Goal: Download file/media

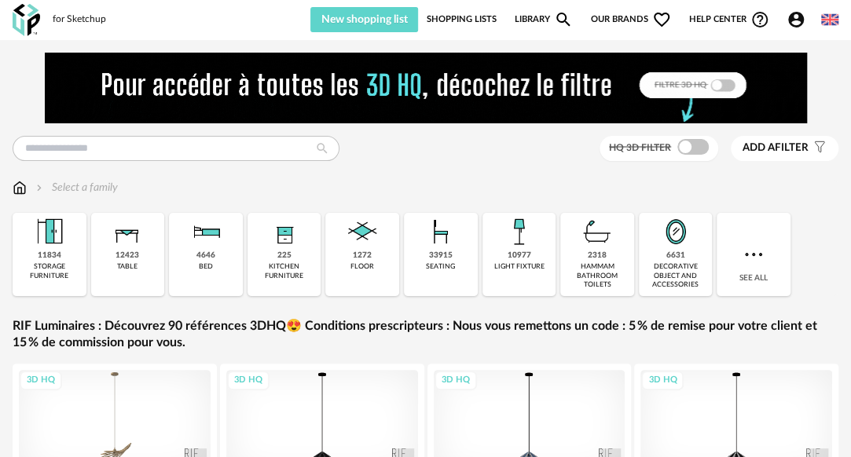
click at [830, 21] on img at bounding box center [829, 19] width 17 height 17
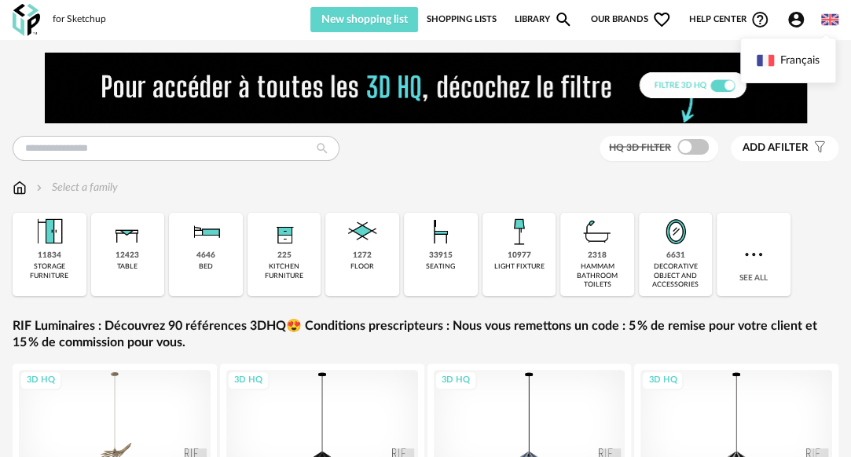
click at [791, 76] on ul "Français" at bounding box center [788, 61] width 96 height 46
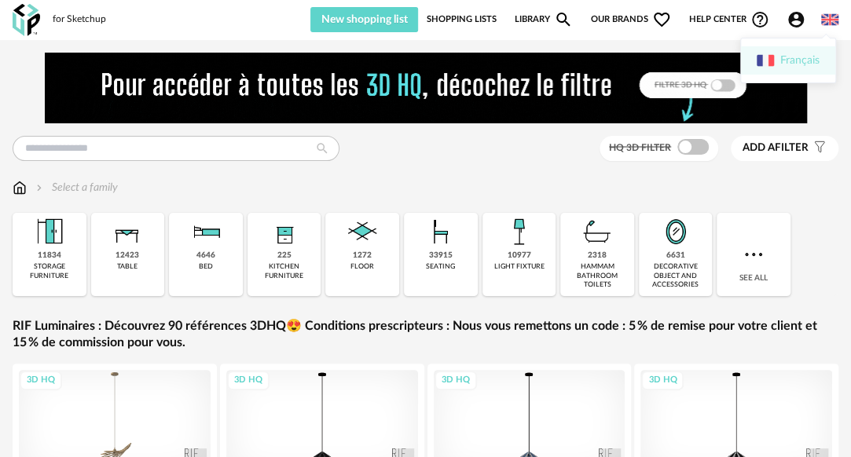
click at [796, 70] on li "Français" at bounding box center [788, 60] width 94 height 28
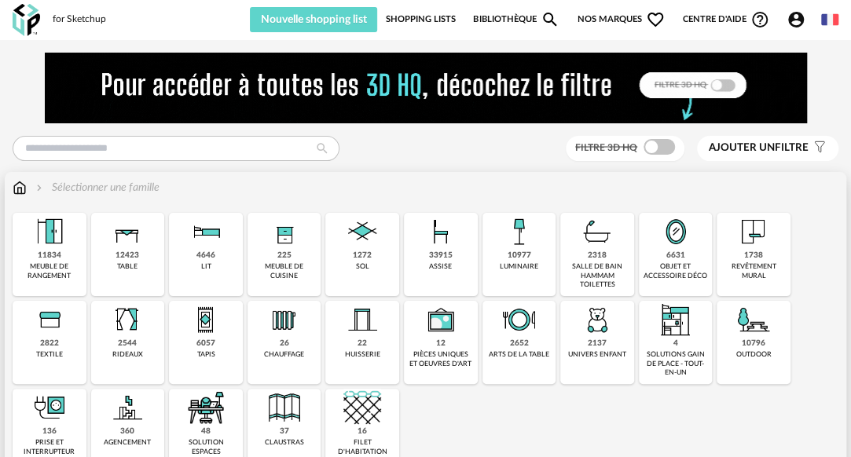
click at [826, 340] on div "Close icon 11834 meuble de rangement 12423 table 4646 lit 225 meuble de cuisine…" at bounding box center [426, 342] width 826 height 259
click at [445, 263] on div "assise" at bounding box center [440, 266] width 23 height 9
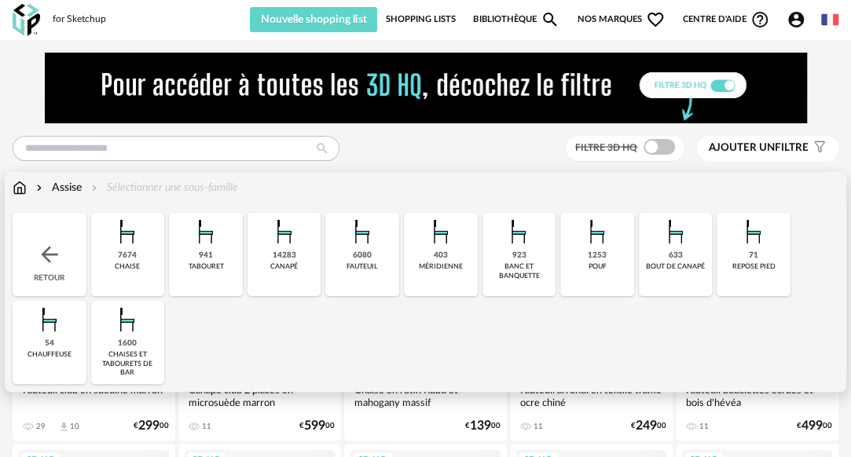
click at [600, 248] on img at bounding box center [597, 232] width 38 height 38
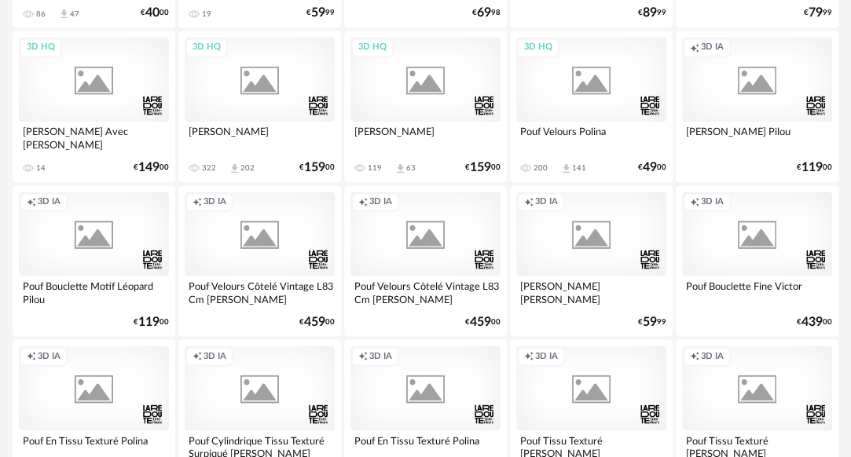
scroll to position [1031, 0]
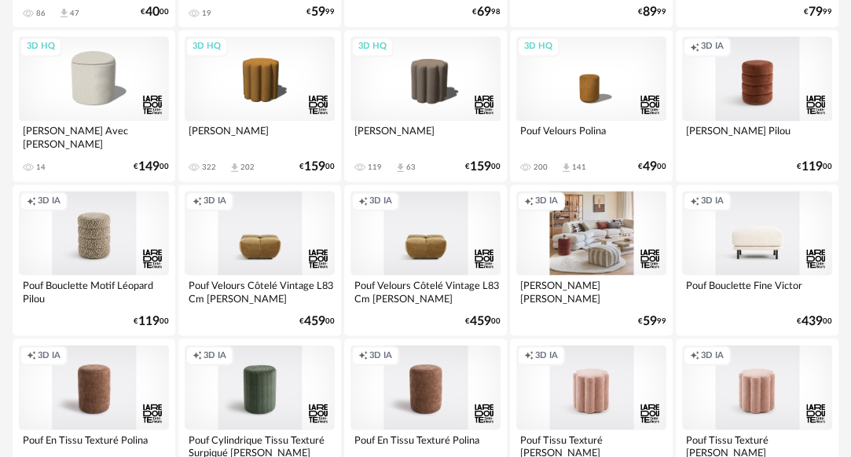
click at [103, 232] on div "Creation icon 3D IA" at bounding box center [94, 233] width 150 height 84
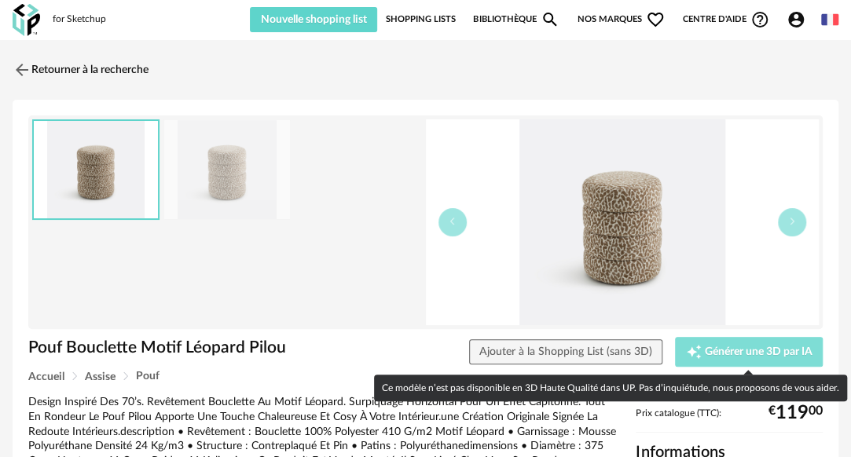
click at [709, 357] on span "Générer une 3D par IA" at bounding box center [759, 352] width 108 height 11
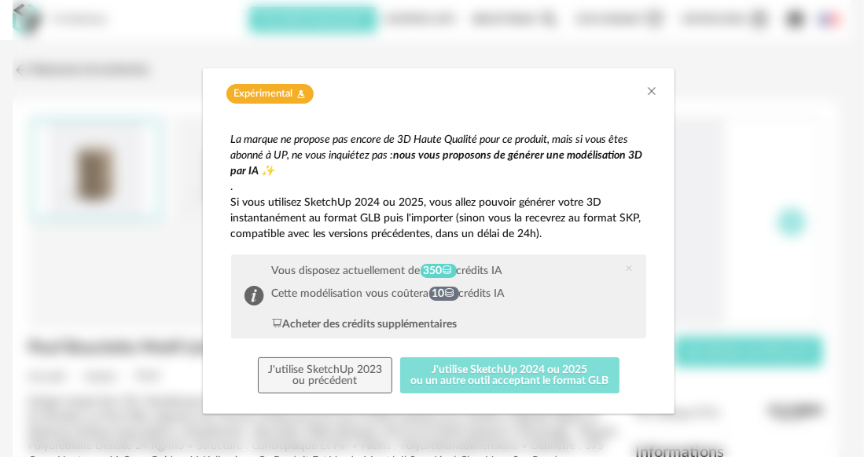
click at [522, 372] on button "J'utilise SketchUp 2024 ou 2025 ou un autre outil acceptant le format GLB" at bounding box center [509, 376] width 219 height 36
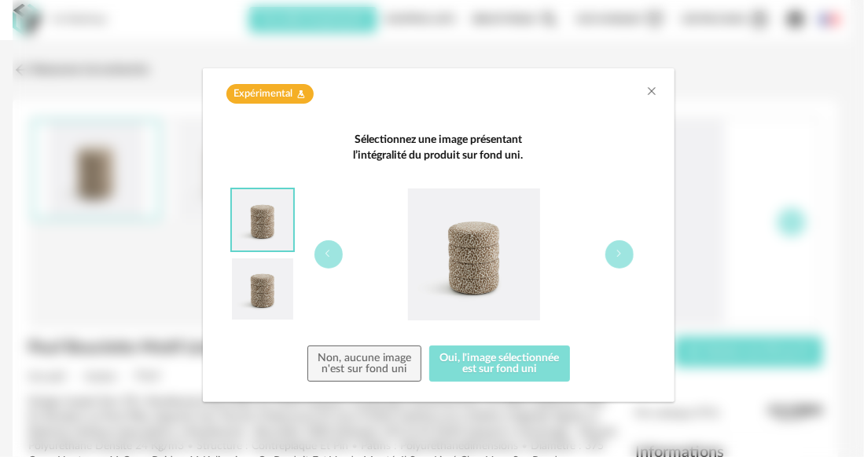
click at [522, 372] on button "Oui, l'image sélectionnée est sur fond uni" at bounding box center [499, 364] width 141 height 36
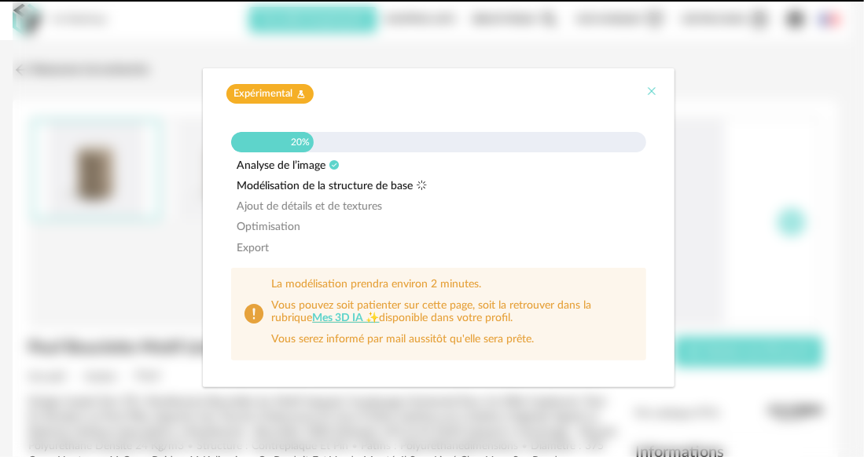
click at [651, 93] on icon "Close" at bounding box center [652, 91] width 13 height 13
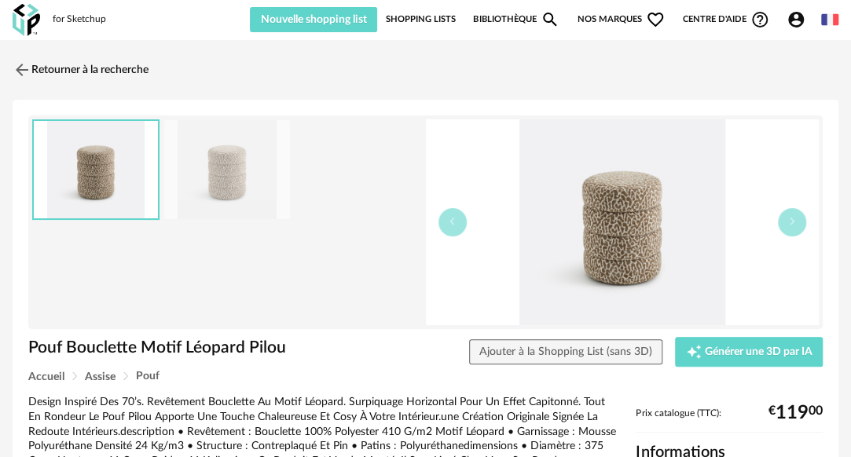
click at [512, 20] on link "Bibliothèque Magnify icon" at bounding box center [516, 19] width 86 height 25
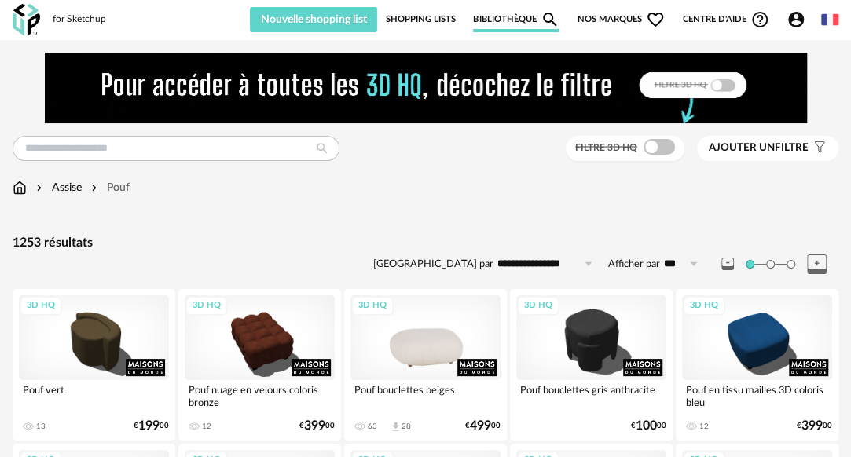
click at [443, 323] on div "3D HQ" at bounding box center [426, 337] width 150 height 84
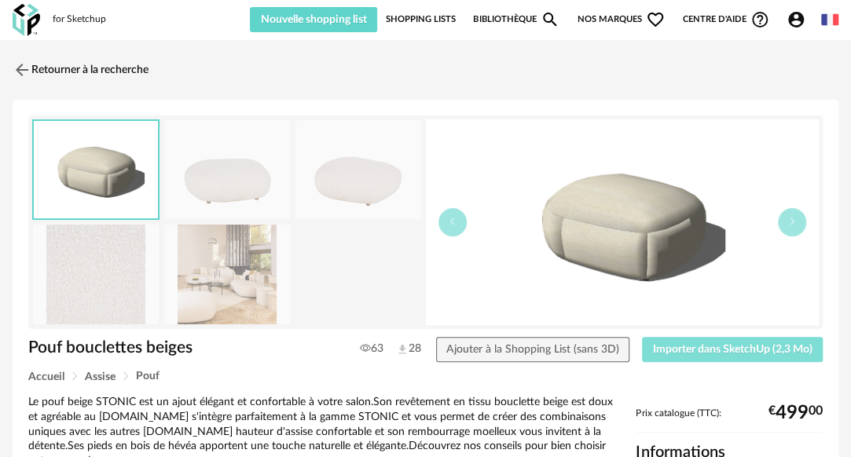
click at [720, 355] on button "Importer dans SketchUp (2,3 Mo)" at bounding box center [732, 349] width 181 height 25
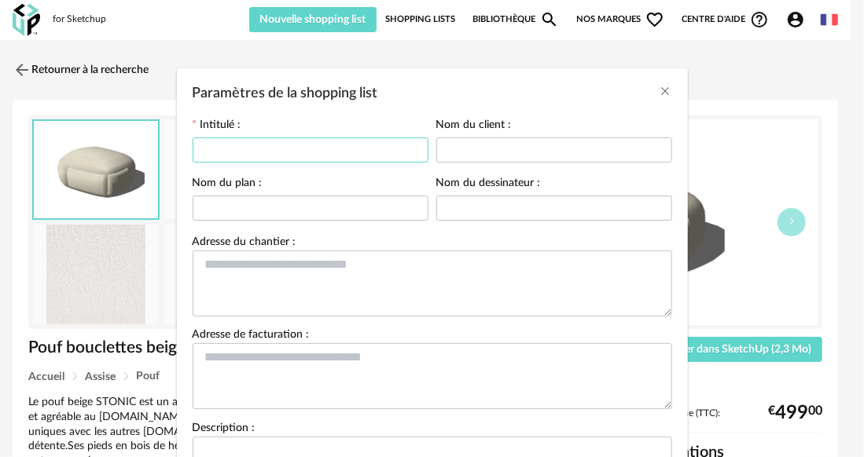
click at [373, 154] on input "Paramètres de la shopping list" at bounding box center [311, 150] width 236 height 25
drag, startPoint x: 373, startPoint y: 154, endPoint x: 190, endPoint y: 133, distance: 183.6
click at [193, 133] on div "**********" at bounding box center [311, 142] width 236 height 46
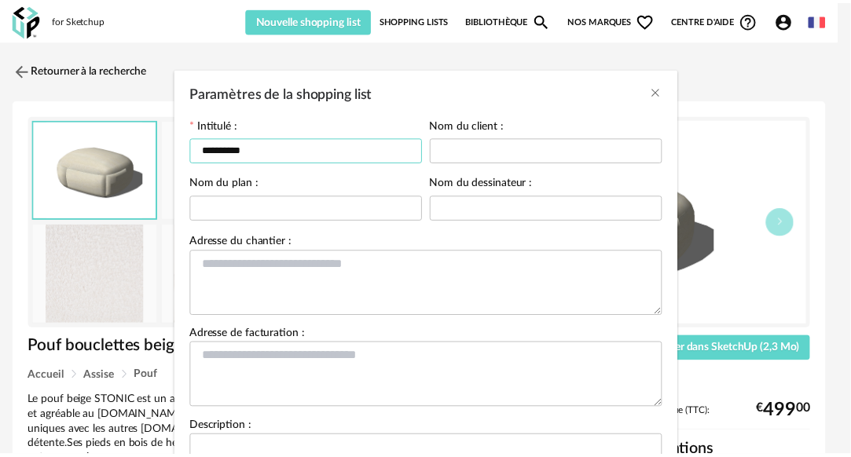
scroll to position [173, 0]
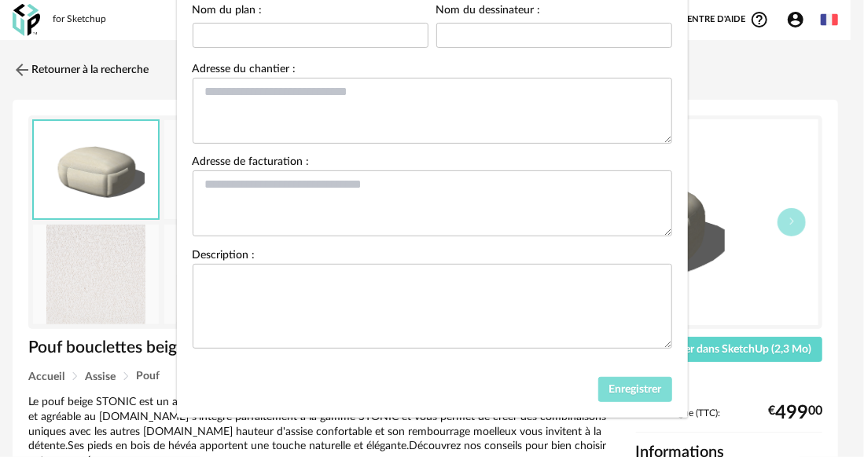
type input "**********"
click at [608, 385] on span "Enregistrer" at bounding box center [634, 389] width 53 height 11
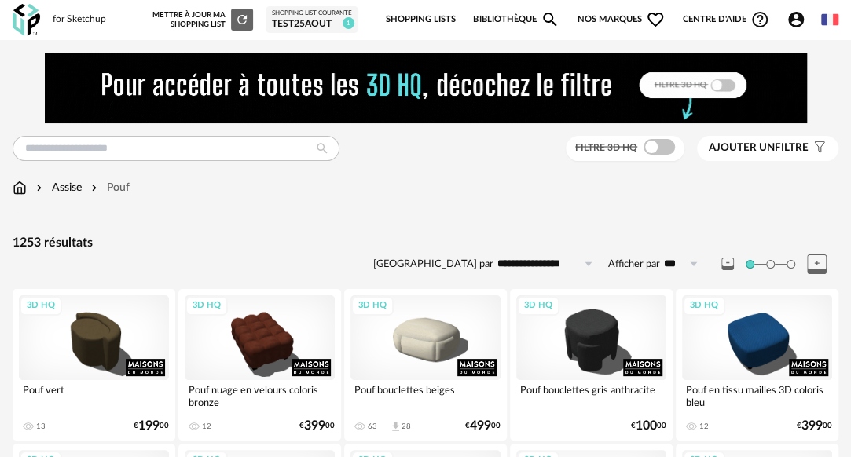
click at [508, 24] on link "Bibliothèque Magnify icon" at bounding box center [516, 19] width 86 height 33
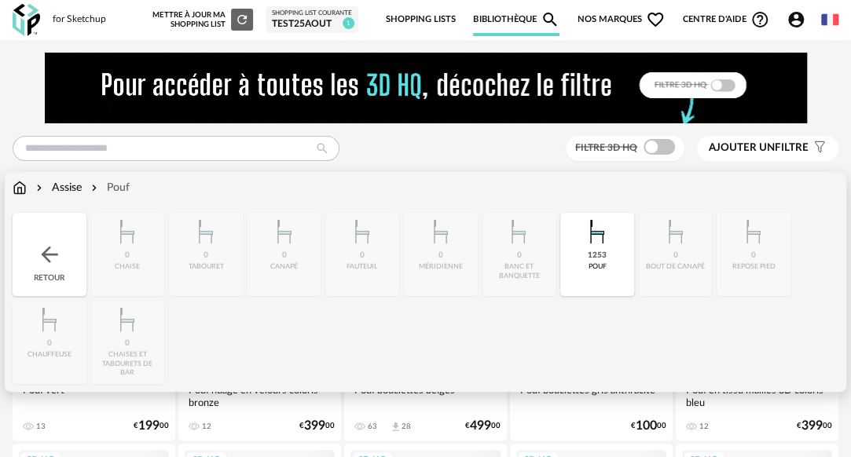
click at [42, 247] on img at bounding box center [49, 254] width 25 height 25
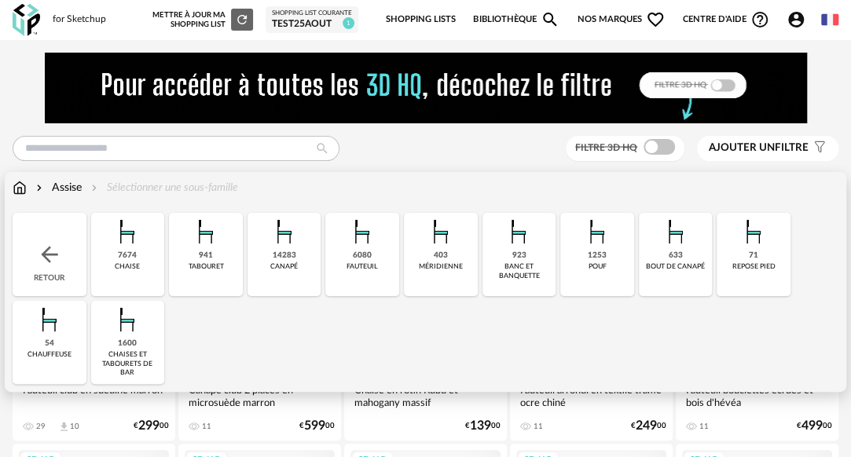
click at [49, 270] on div "Retour" at bounding box center [50, 254] width 74 height 83
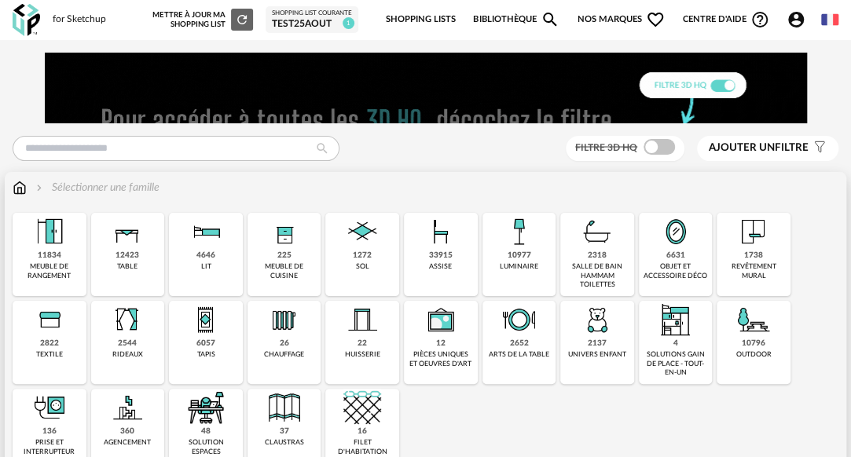
click at [754, 251] on div "1738" at bounding box center [753, 256] width 19 height 10
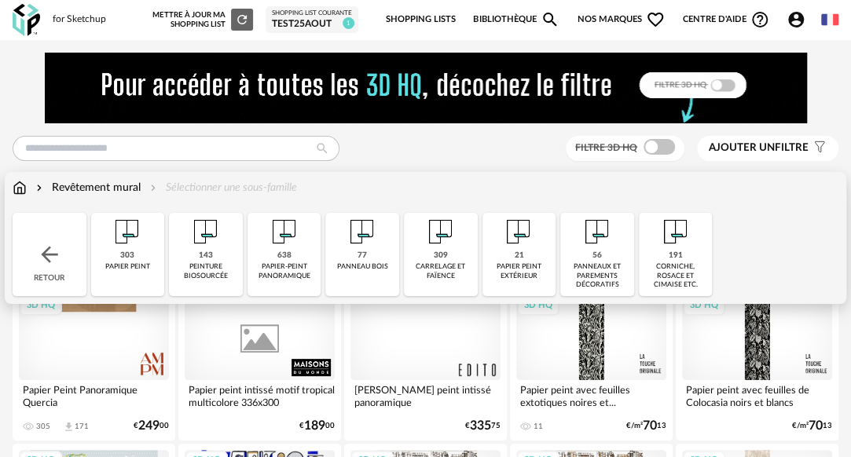
click at [536, 252] on div "21 papier peint extérieur" at bounding box center [520, 254] width 74 height 83
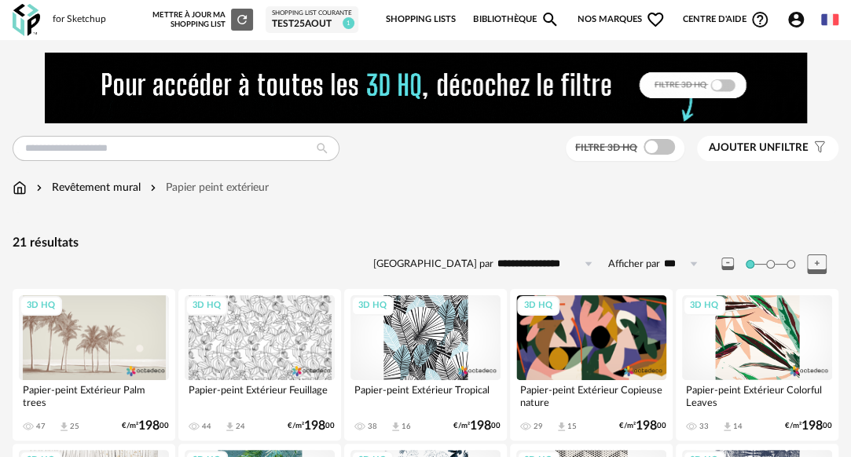
click at [599, 370] on div "3D HQ" at bounding box center [591, 337] width 150 height 84
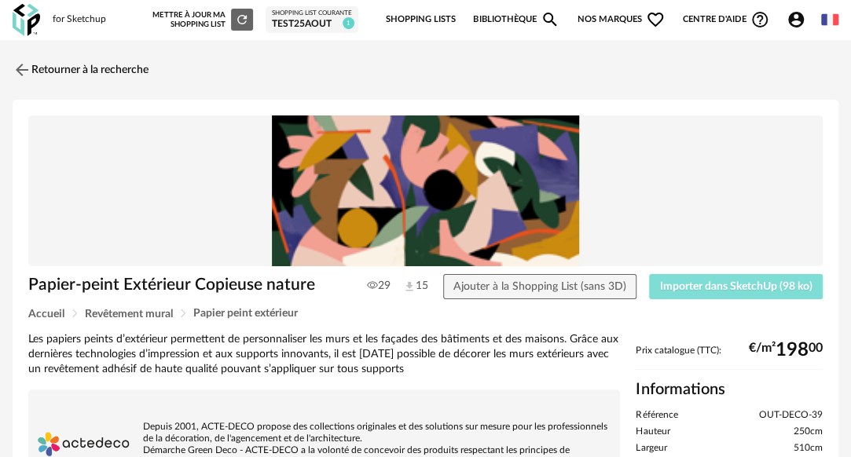
click at [731, 288] on span "Importer dans SketchUp (98 ko)" at bounding box center [736, 286] width 152 height 11
click at [304, 20] on div "Test25aout" at bounding box center [312, 24] width 80 height 13
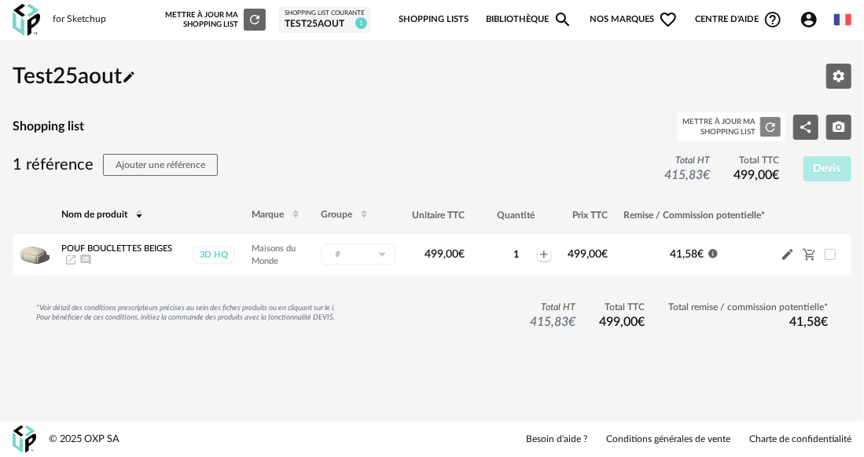
click at [780, 127] on button "Refresh icon" at bounding box center [770, 127] width 20 height 20
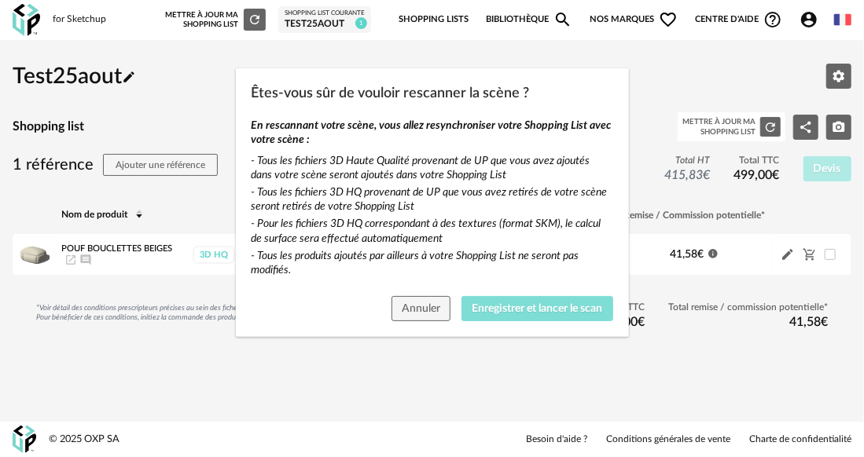
click at [520, 313] on span "Enregistrer et lancer le scan" at bounding box center [537, 308] width 130 height 11
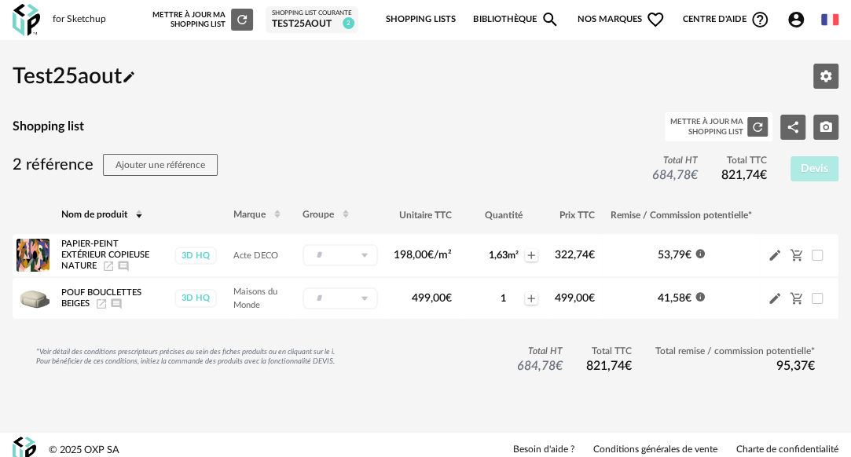
click at [503, 24] on link "Bibliothèque Magnify icon" at bounding box center [516, 19] width 86 height 33
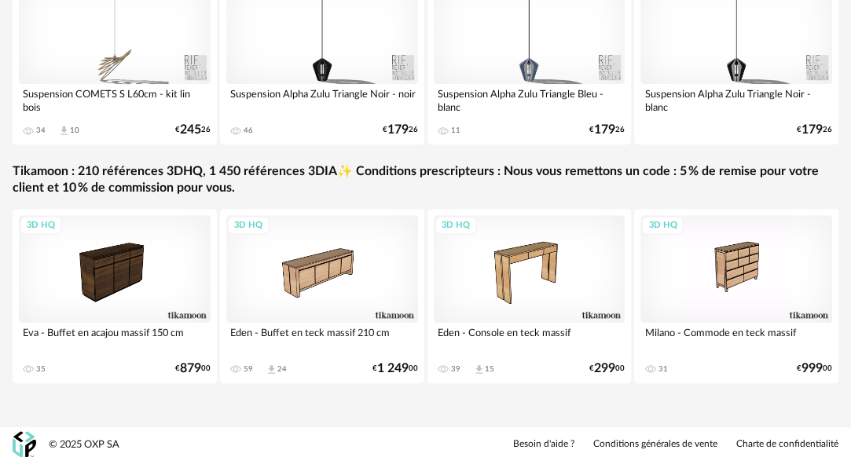
scroll to position [395, 0]
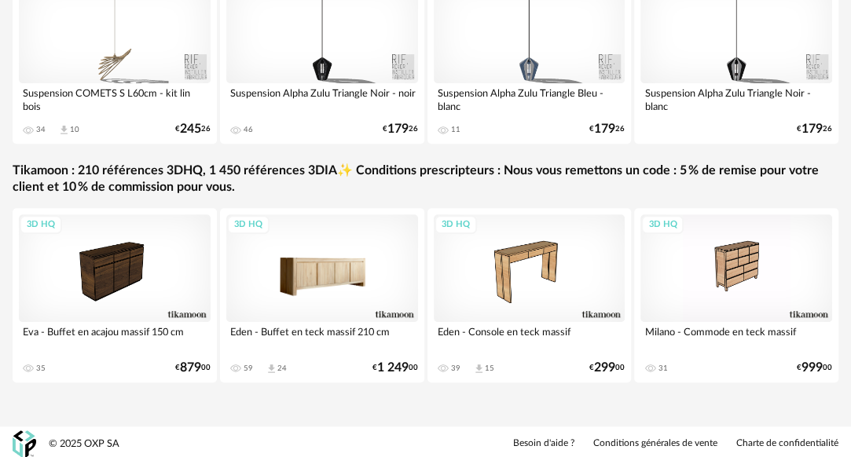
click at [331, 272] on div "3D HQ" at bounding box center [322, 269] width 192 height 108
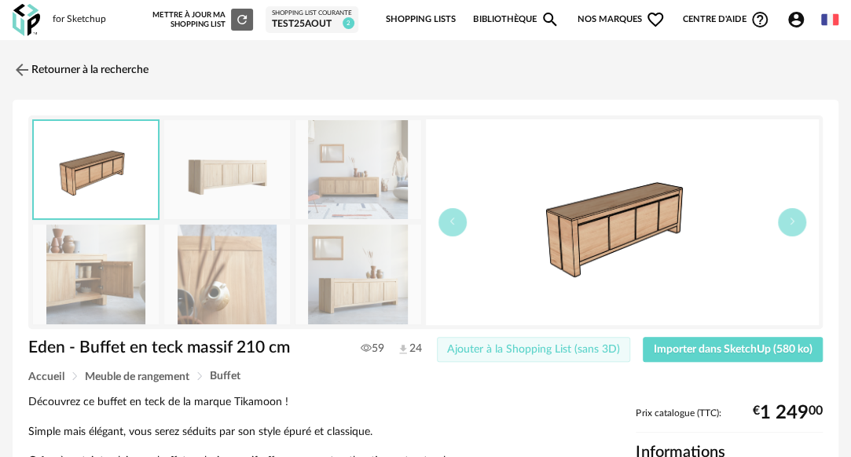
click at [486, 355] on button "Ajouter à la Shopping List (sans 3D)" at bounding box center [534, 349] width 194 height 25
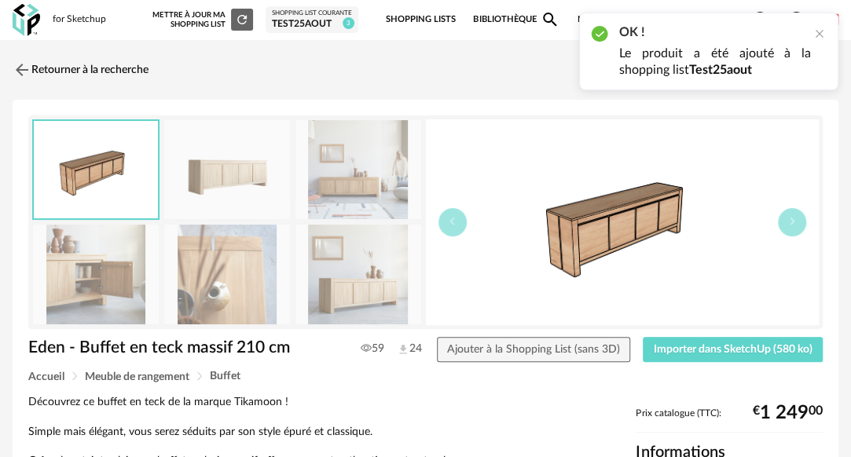
click at [814, 42] on div "OK ! Le produit a été ajouté à la shopping list Test25aout" at bounding box center [708, 52] width 259 height 78
click at [819, 28] on div at bounding box center [819, 34] width 13 height 13
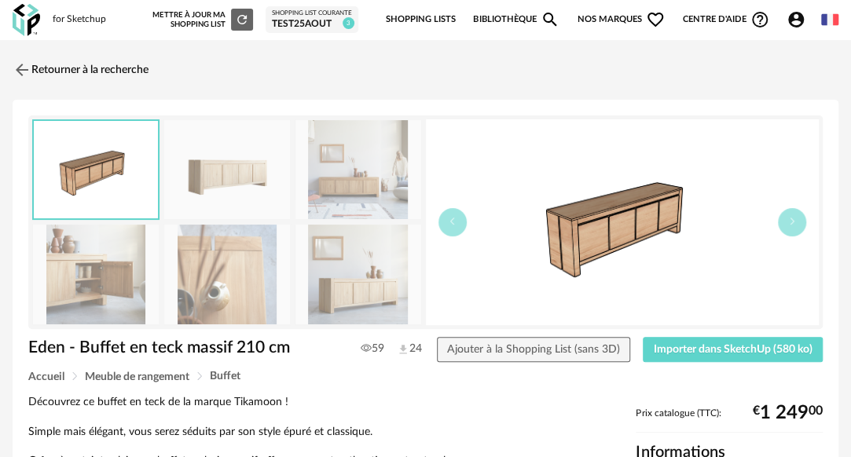
click at [508, 20] on link "Bibliothèque Magnify icon" at bounding box center [516, 19] width 86 height 33
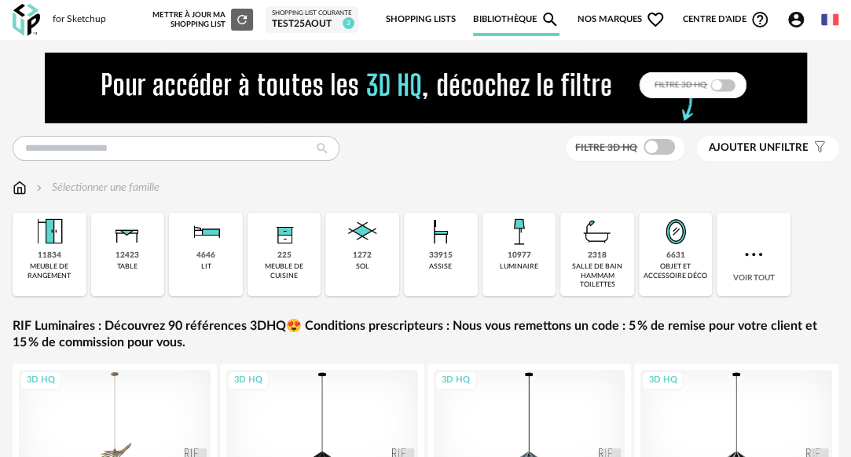
click at [788, 13] on icon "Account Circle icon" at bounding box center [796, 19] width 19 height 19
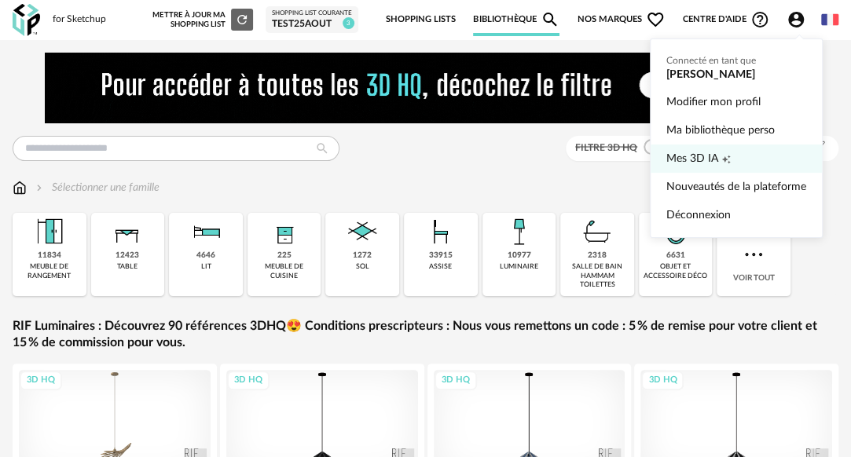
click at [682, 153] on span "Mes 3D IA" at bounding box center [692, 159] width 52 height 28
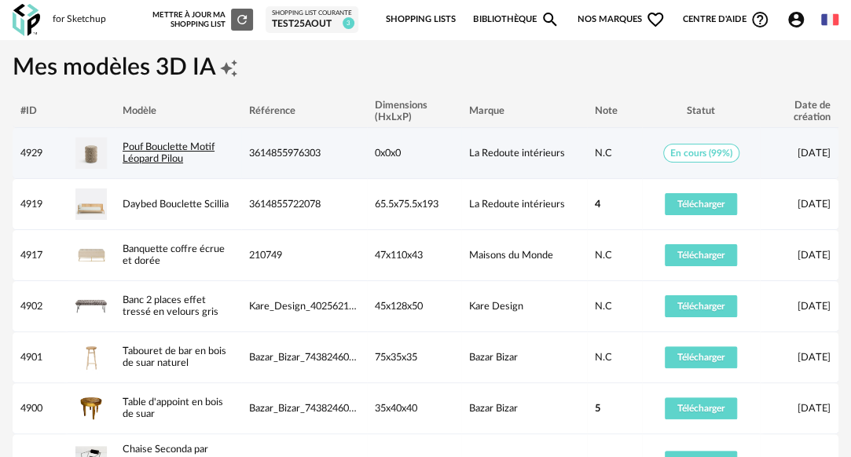
click at [188, 148] on link "Pouf Bouclette Motif Léopard Pilou" at bounding box center [169, 152] width 92 height 21
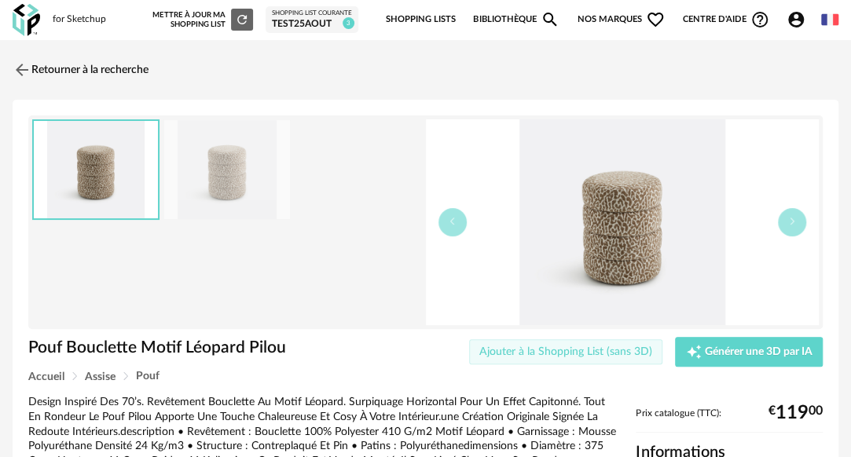
click at [552, 344] on button "Ajouter à la Shopping List (sans 3D)" at bounding box center [566, 352] width 194 height 25
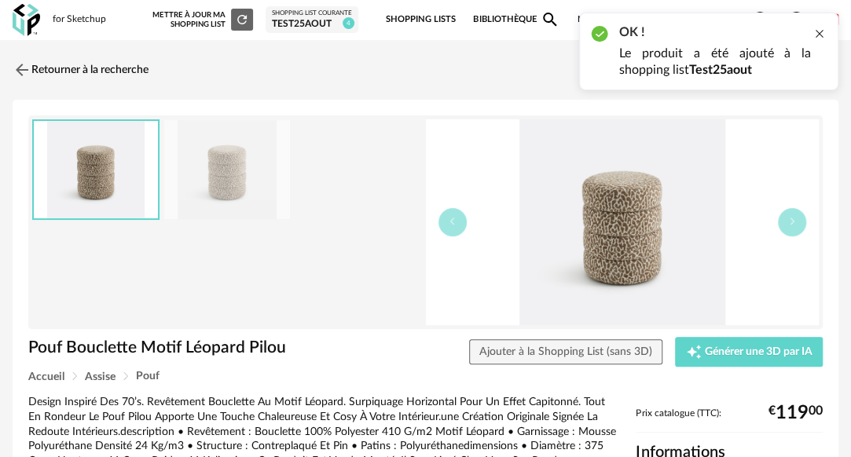
click at [820, 33] on div at bounding box center [819, 34] width 13 height 13
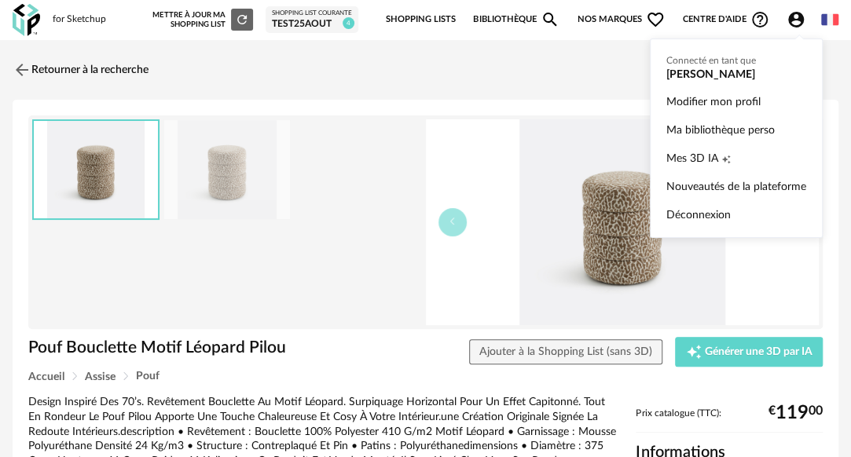
click at [797, 16] on icon "Account Circle icon" at bounding box center [796, 19] width 19 height 19
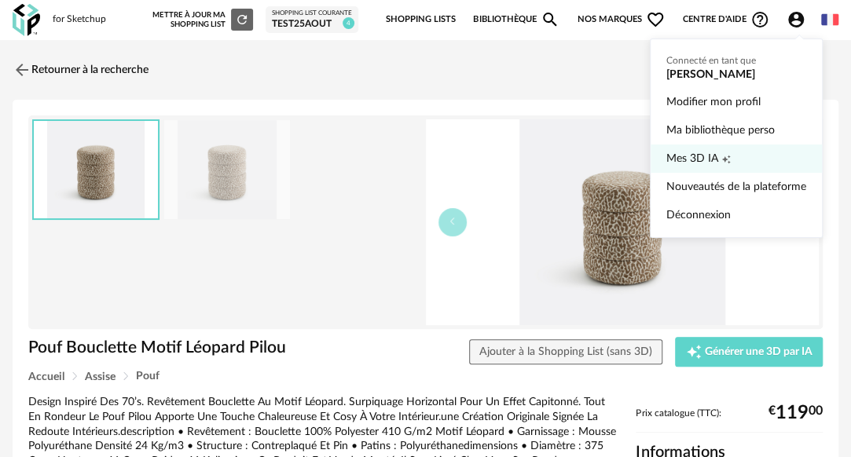
click at [684, 156] on span "Mes 3D IA" at bounding box center [692, 159] width 52 height 28
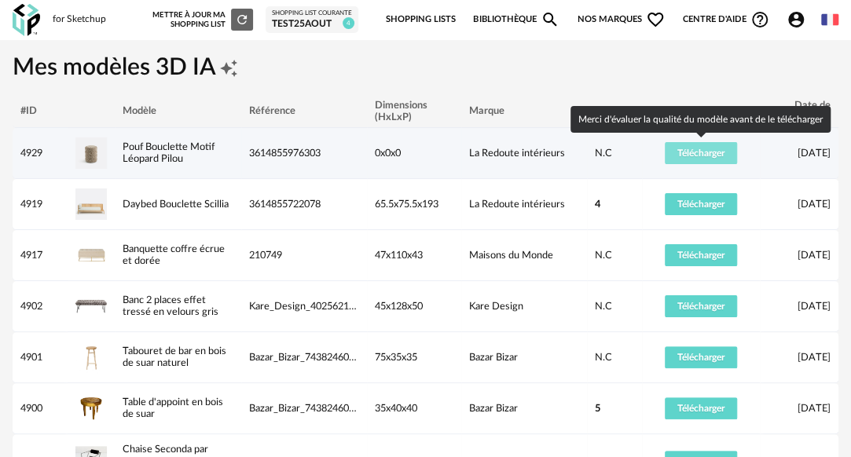
click at [714, 151] on span "Télécharger" at bounding box center [700, 153] width 47 height 9
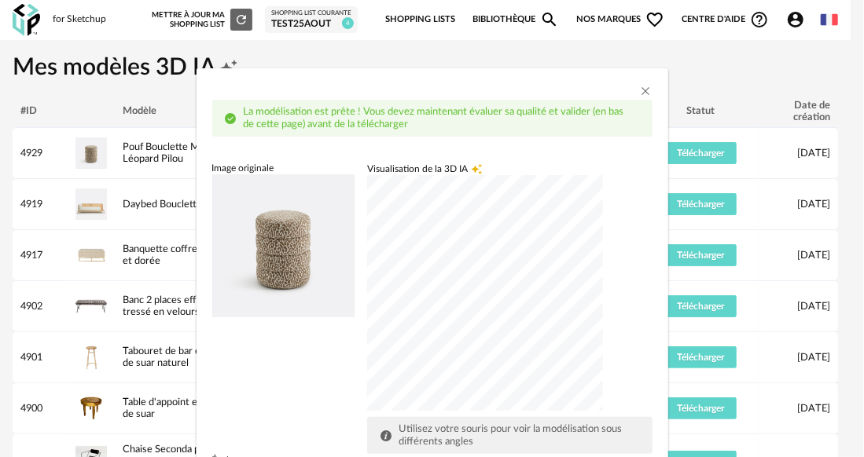
click at [540, 273] on div "dialog" at bounding box center [485, 293] width 236 height 236
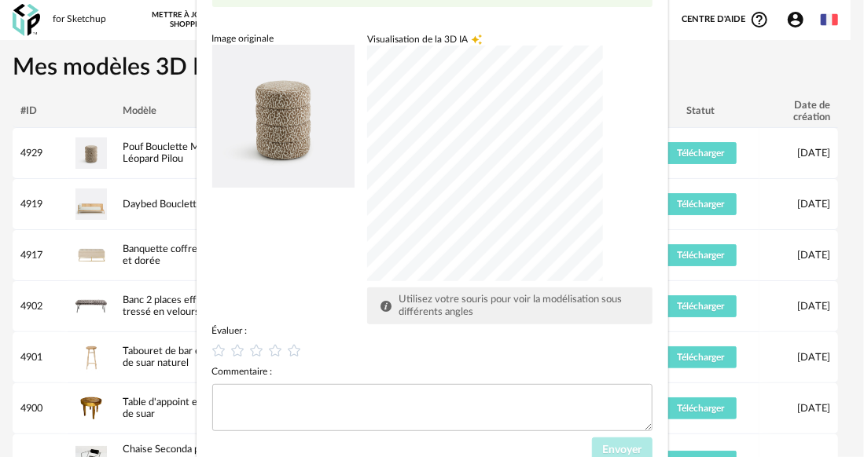
scroll to position [159, 0]
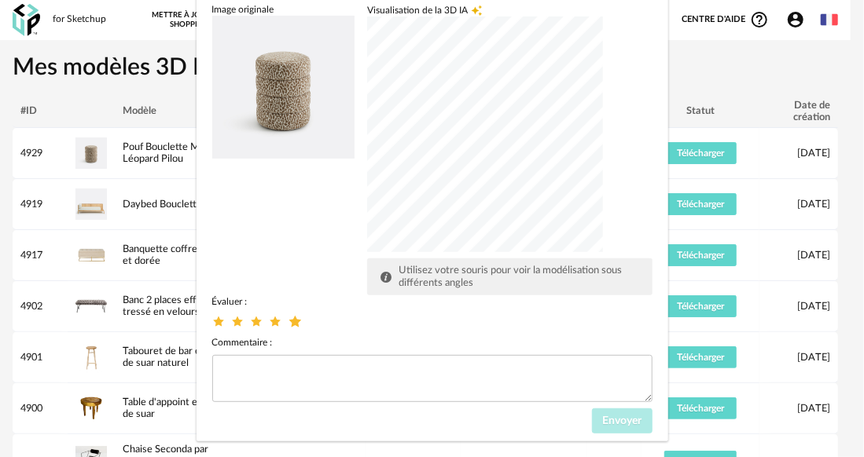
click at [288, 325] on icon "dialog" at bounding box center [294, 322] width 17 height 17
click at [602, 417] on span "Envoyer" at bounding box center [621, 421] width 39 height 11
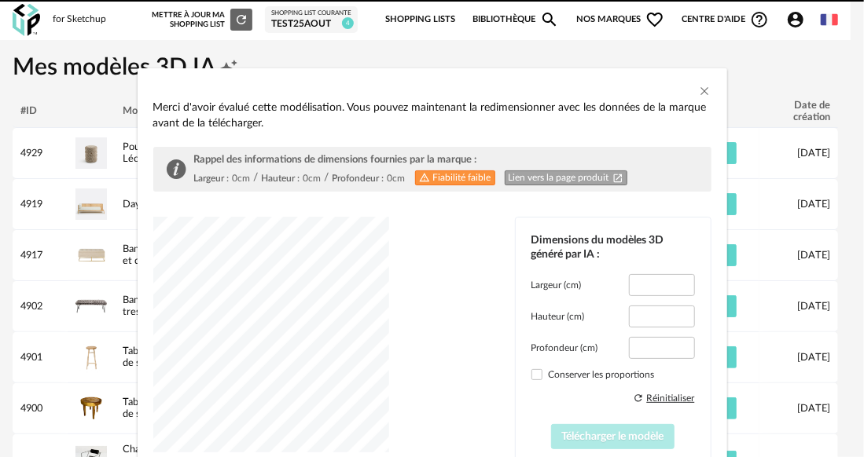
type input "*****"
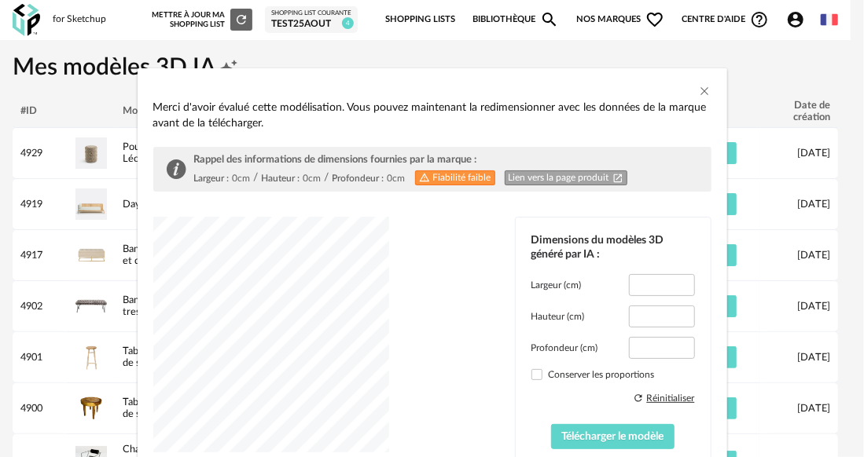
click at [574, 179] on link "Lien vers la page produit Open In New icon" at bounding box center [566, 178] width 123 height 15
click at [652, 313] on input "*****" at bounding box center [661, 317] width 65 height 22
type input "**"
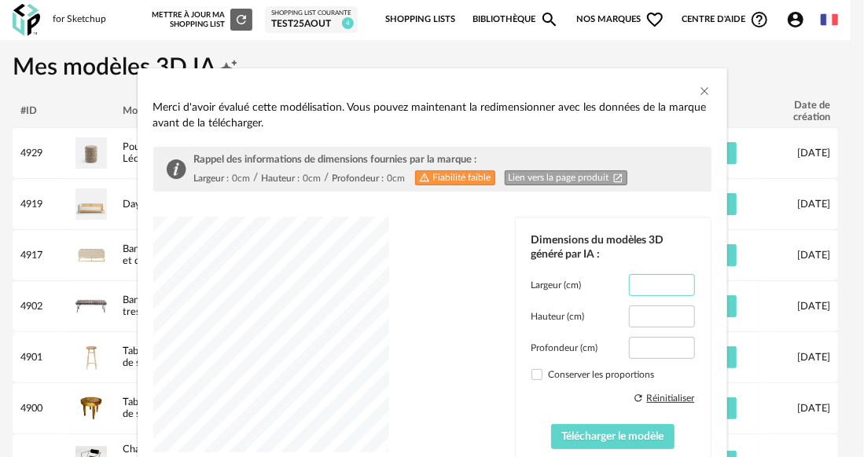
drag, startPoint x: 654, startPoint y: 281, endPoint x: 609, endPoint y: 286, distance: 45.0
click at [609, 286] on div "Largeur (cm) *****" at bounding box center [612, 285] width 163 height 22
type input "*"
type input "****"
drag, startPoint x: 663, startPoint y: 348, endPoint x: 624, endPoint y: 347, distance: 39.3
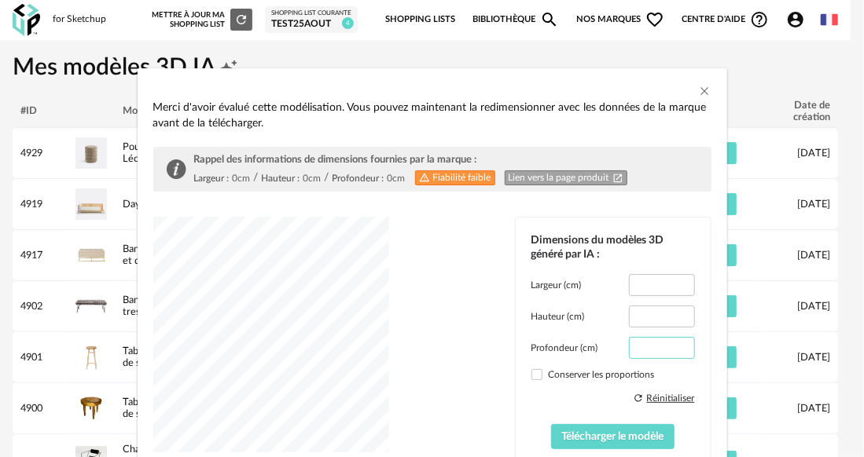
click at [629, 347] on input "*****" at bounding box center [661, 348] width 65 height 22
paste input "dialog"
type input "****"
click at [376, 340] on div "dialog" at bounding box center [271, 335] width 236 height 236
click at [563, 437] on span "Télécharger le modèle" at bounding box center [613, 436] width 102 height 11
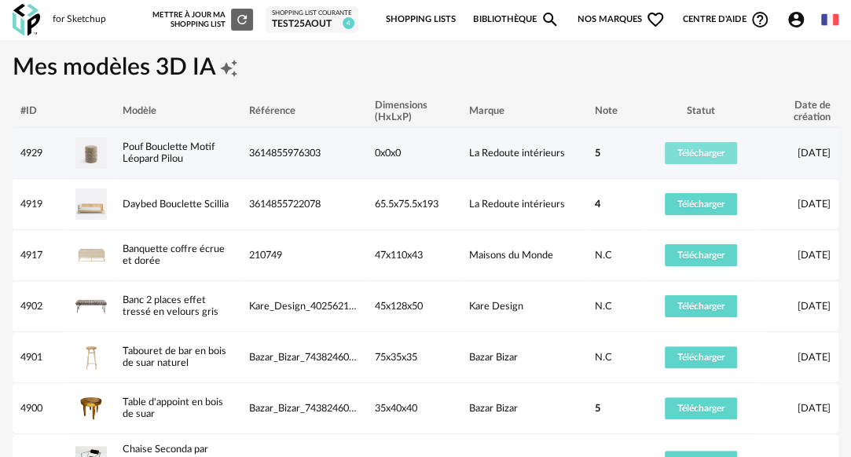
click at [687, 156] on span "Télécharger" at bounding box center [700, 153] width 47 height 9
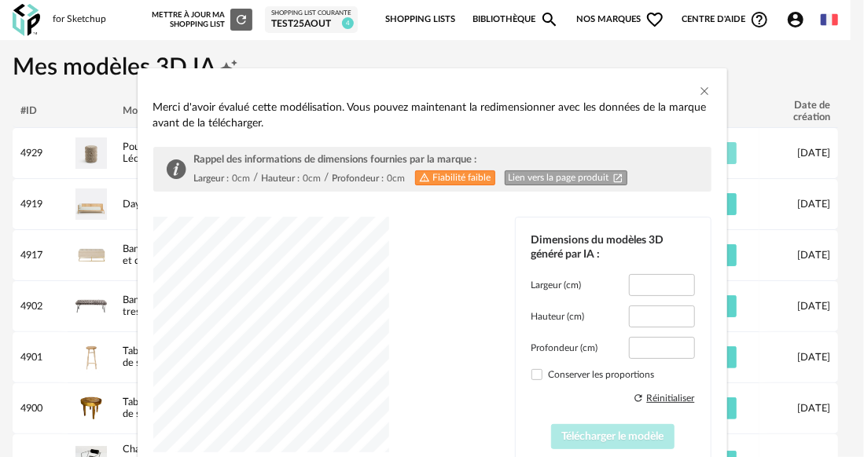
type input "****"
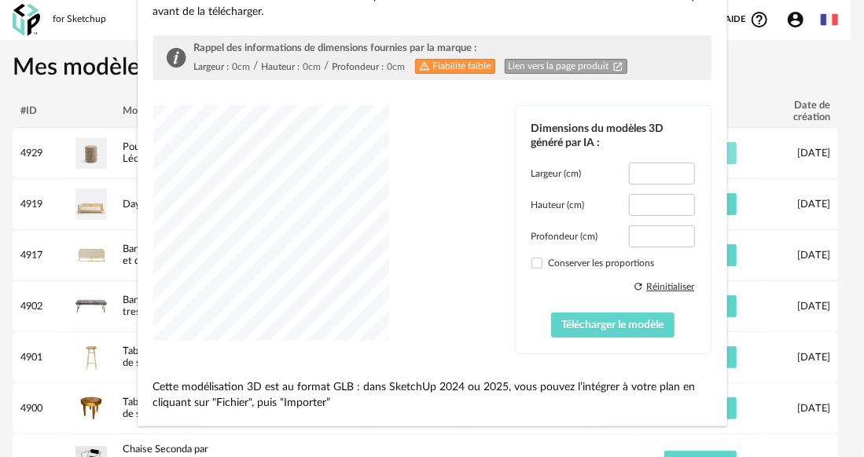
scroll to position [118, 0]
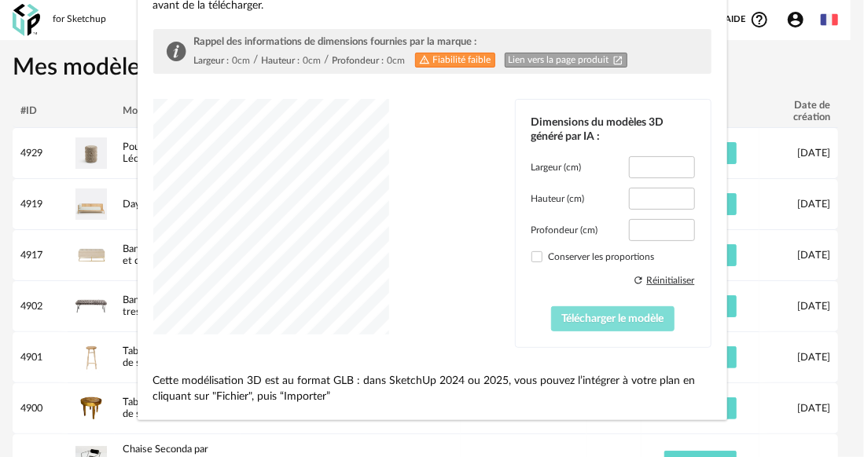
click at [569, 318] on span "Télécharger le modèle" at bounding box center [613, 319] width 102 height 11
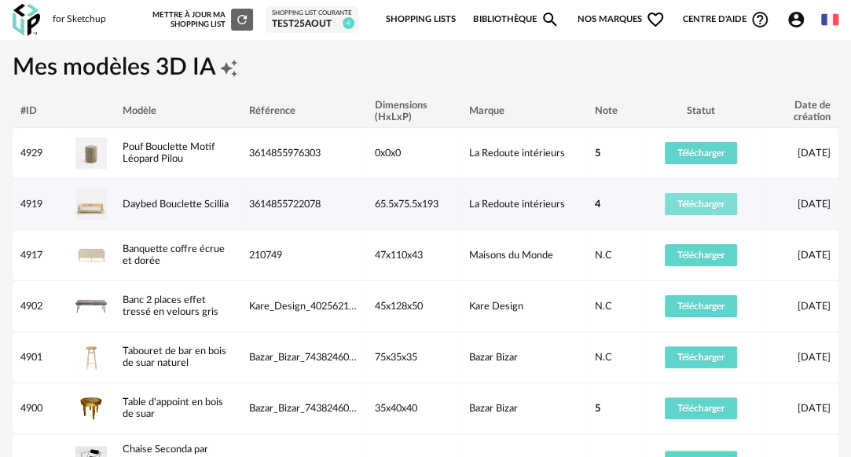
click at [700, 200] on span "Télécharger" at bounding box center [700, 204] width 47 height 9
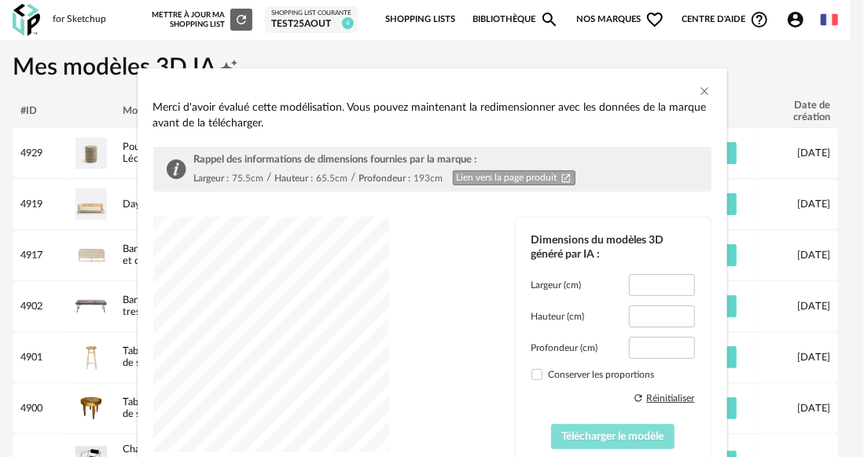
click at [607, 440] on span "Télécharger le modèle" at bounding box center [613, 436] width 102 height 11
type input "*****"
type input "****"
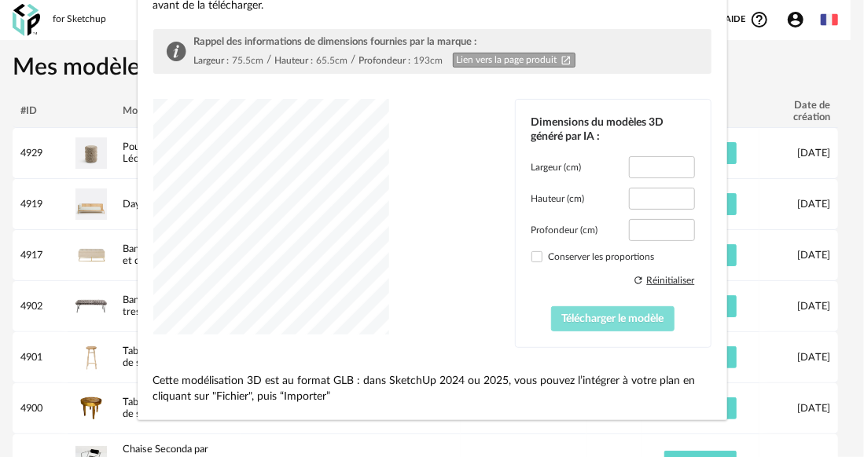
click at [596, 318] on span "Télécharger le modèle" at bounding box center [613, 319] width 102 height 11
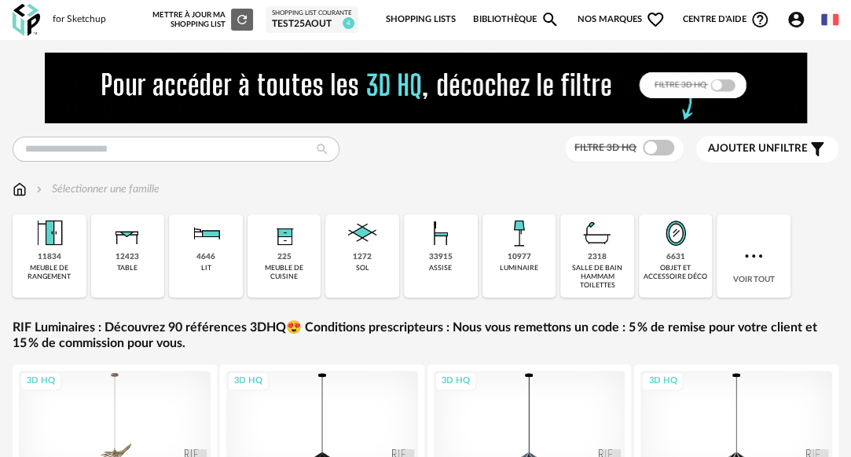
click at [423, 9] on link "Shopping Lists" at bounding box center [421, 19] width 70 height 33
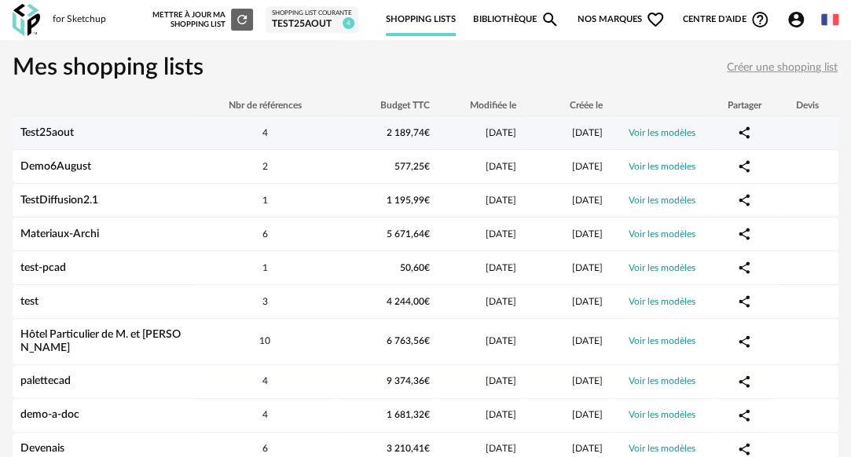
click at [660, 134] on link "Voir les modèles" at bounding box center [662, 132] width 67 height 9
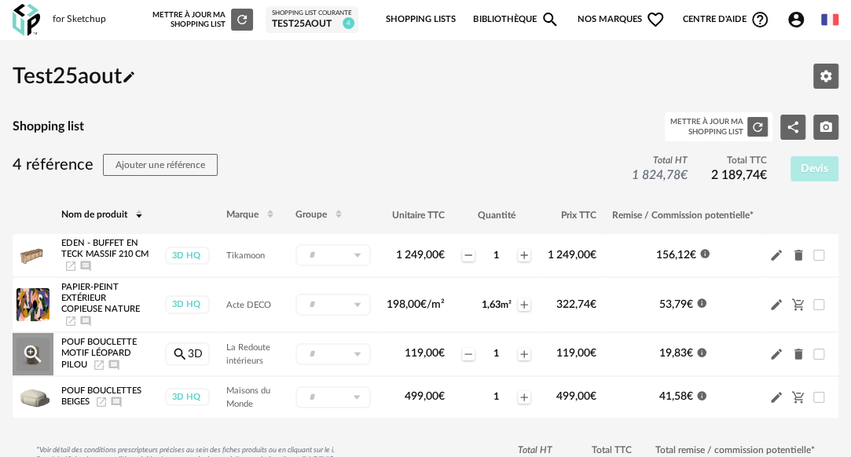
click at [99, 349] on span "Pouf Bouclette Motif Léopard Pilou" at bounding box center [98, 353] width 75 height 31
click at [71, 349] on span "Pouf Bouclette Motif Léopard Pilou" at bounding box center [98, 353] width 75 height 31
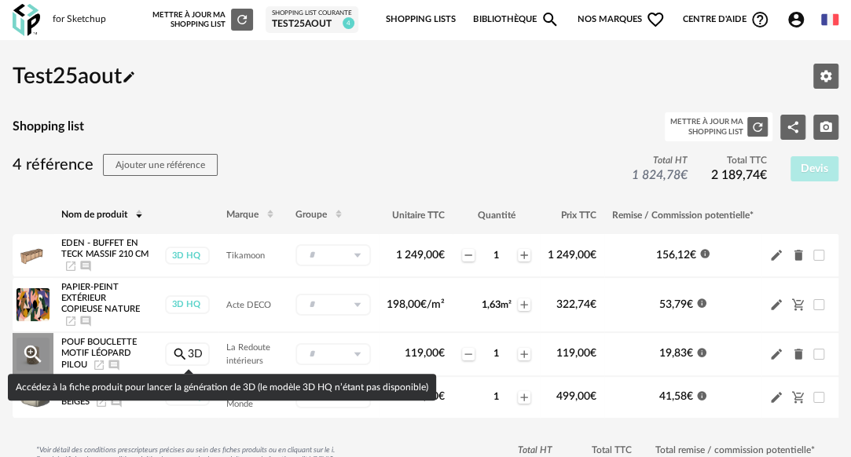
click at [198, 350] on link "Magnify icon 3D" at bounding box center [187, 355] width 45 height 24
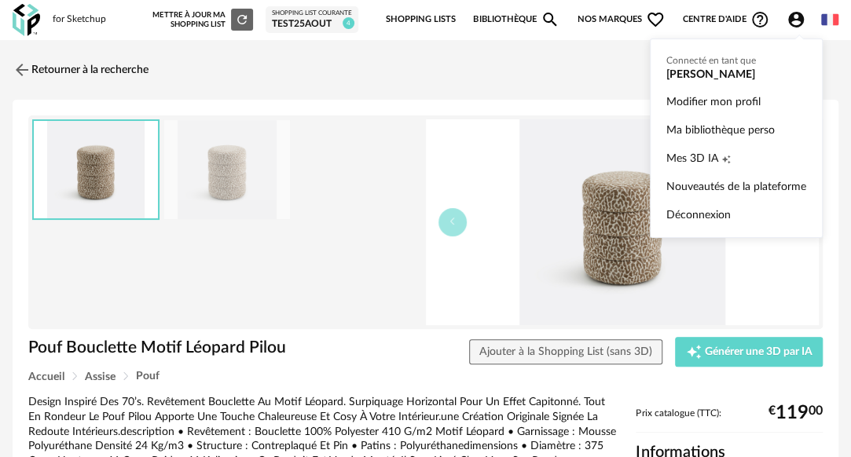
click at [801, 19] on icon "Account Circle icon" at bounding box center [796, 20] width 16 height 16
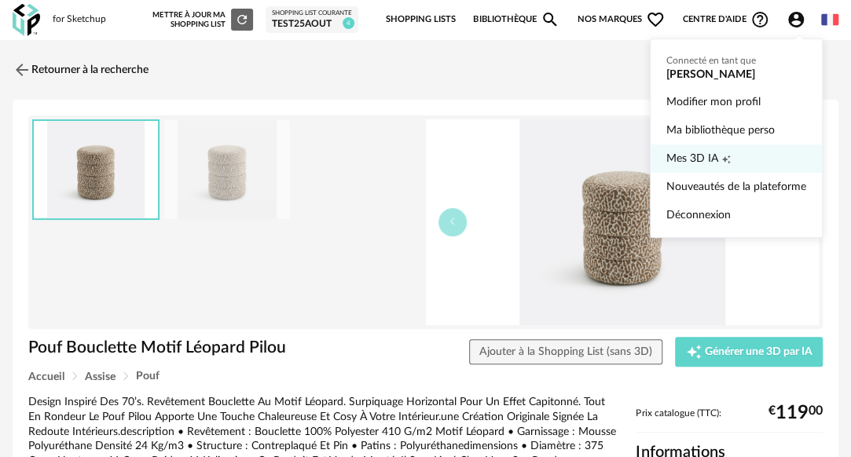
click at [701, 156] on span "Mes 3D IA" at bounding box center [692, 159] width 52 height 28
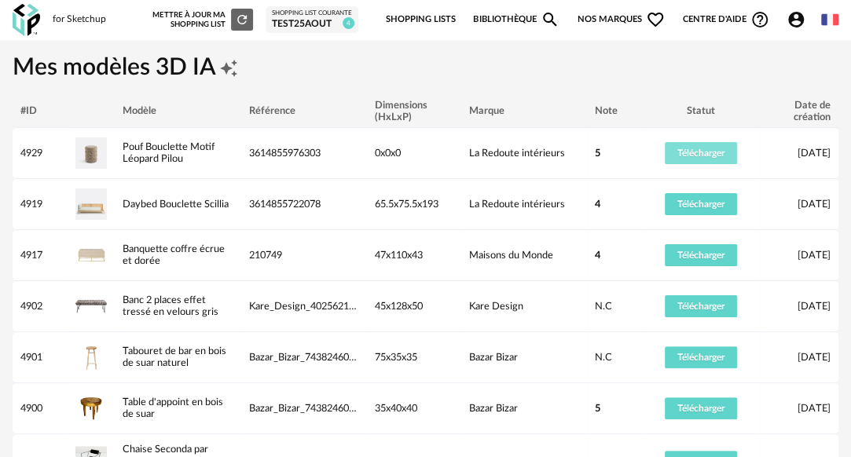
click at [701, 156] on span "Télécharger" at bounding box center [700, 153] width 47 height 9
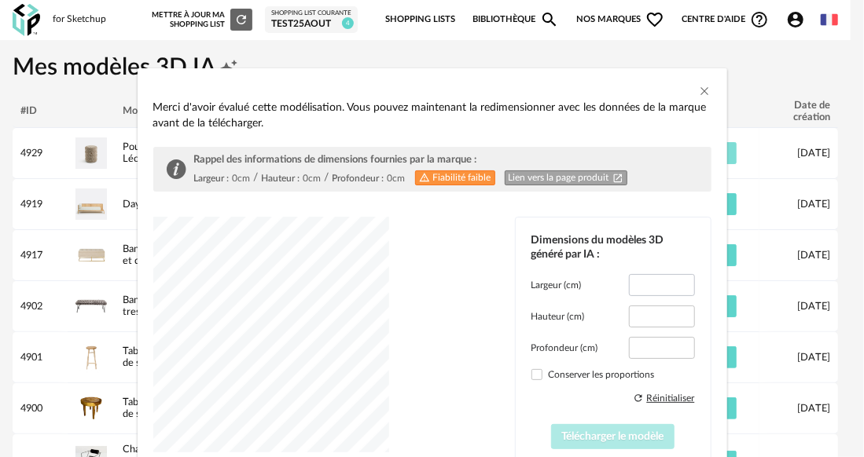
type input "****"
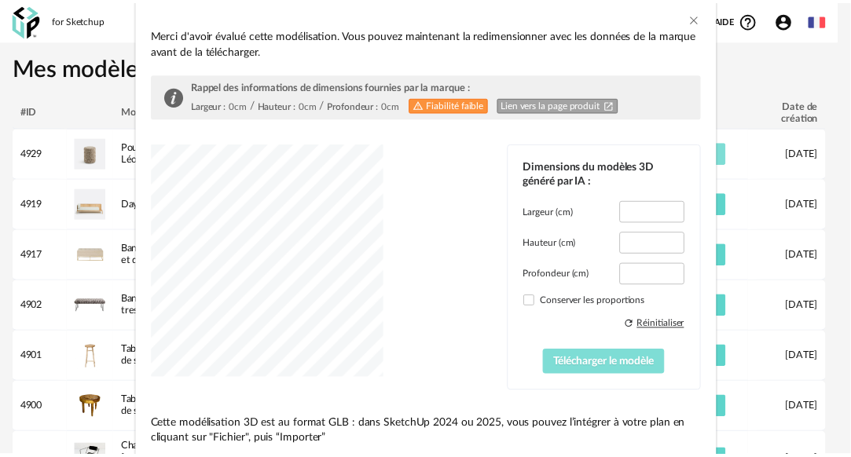
scroll to position [118, 0]
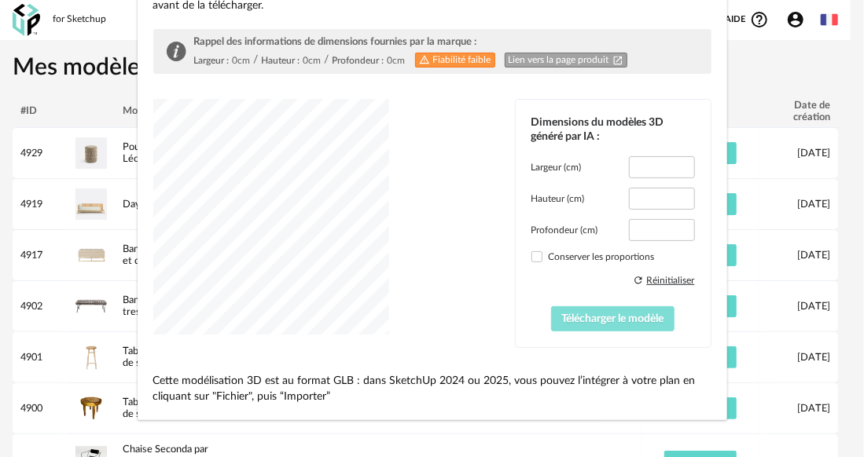
click at [578, 314] on span "Télécharger le modèle" at bounding box center [613, 319] width 102 height 11
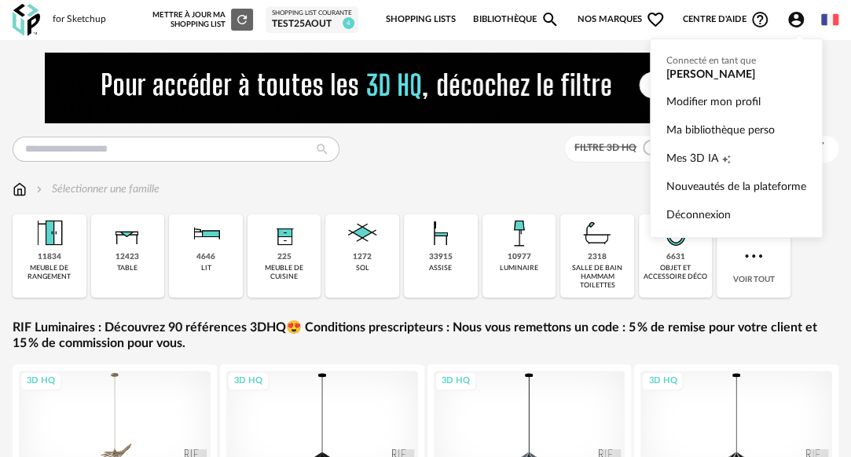
click at [799, 16] on icon "Account Circle icon" at bounding box center [796, 20] width 16 height 16
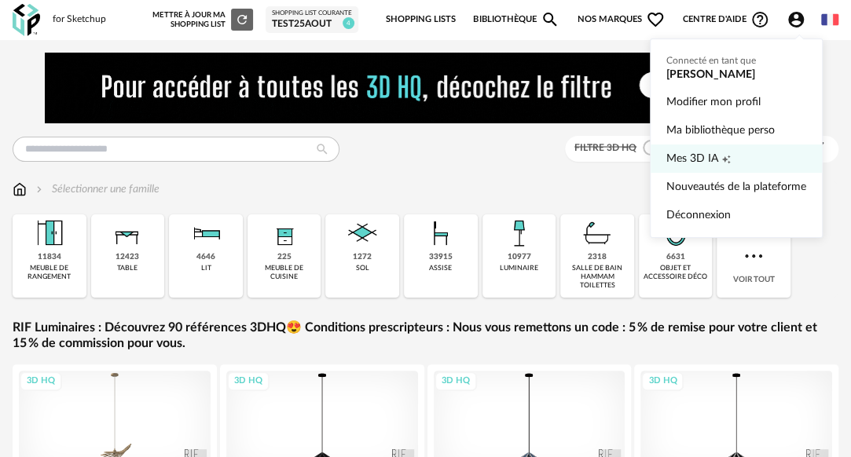
click at [699, 156] on span "Mes 3D IA" at bounding box center [692, 159] width 52 height 28
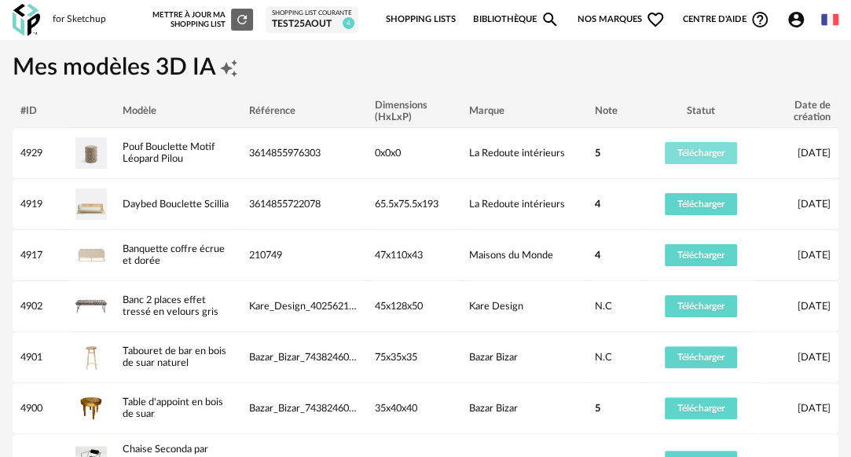
click at [699, 156] on span "Télécharger" at bounding box center [700, 153] width 47 height 9
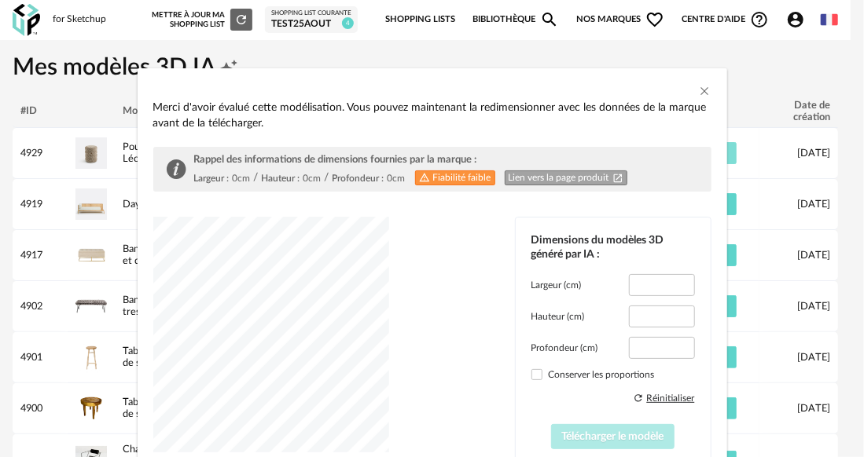
type input "****"
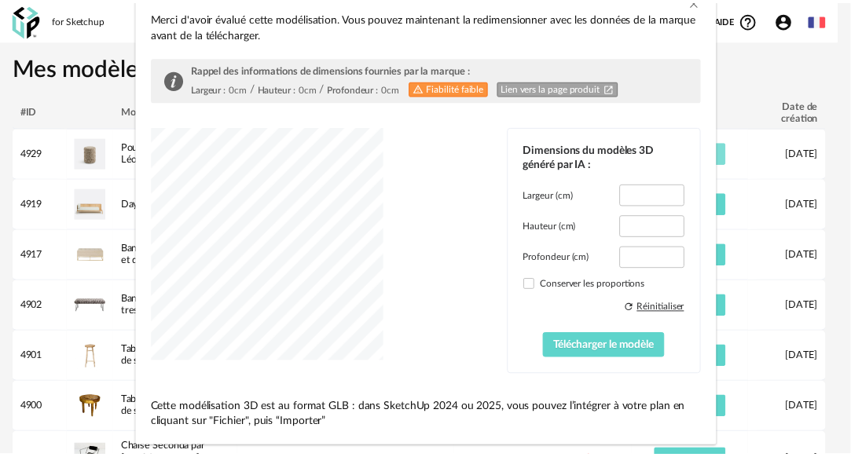
scroll to position [91, 0]
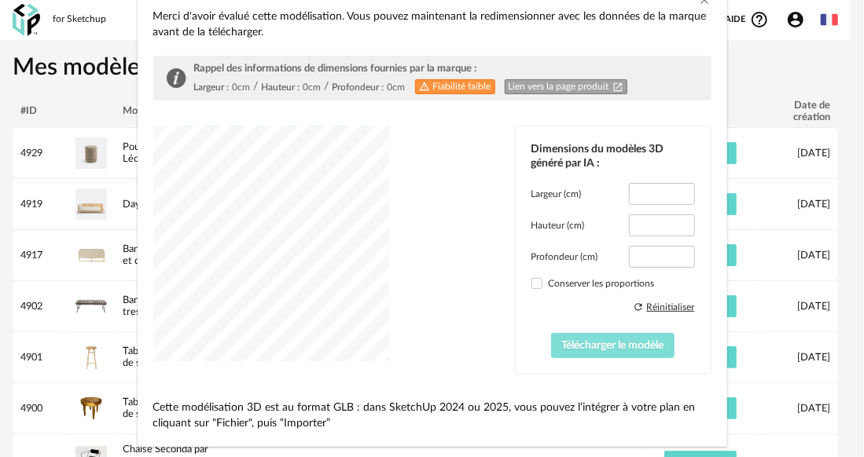
click at [597, 340] on span "Télécharger le modèle" at bounding box center [613, 345] width 102 height 11
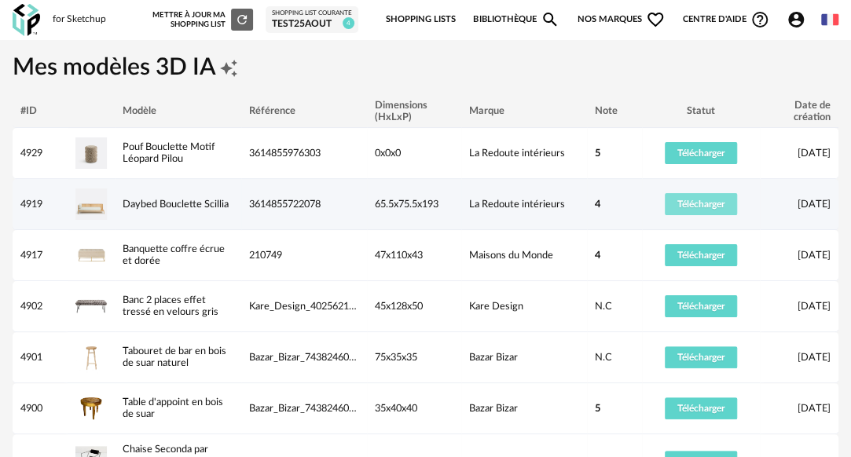
click at [687, 195] on button "Télécharger" at bounding box center [701, 204] width 72 height 22
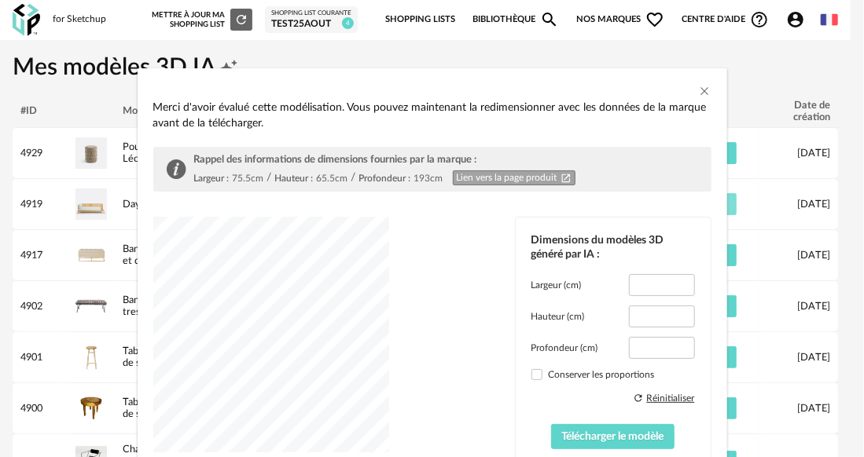
type input "*****"
type input "****"
click at [575, 441] on button "Télécharger le modèle" at bounding box center [612, 436] width 123 height 25
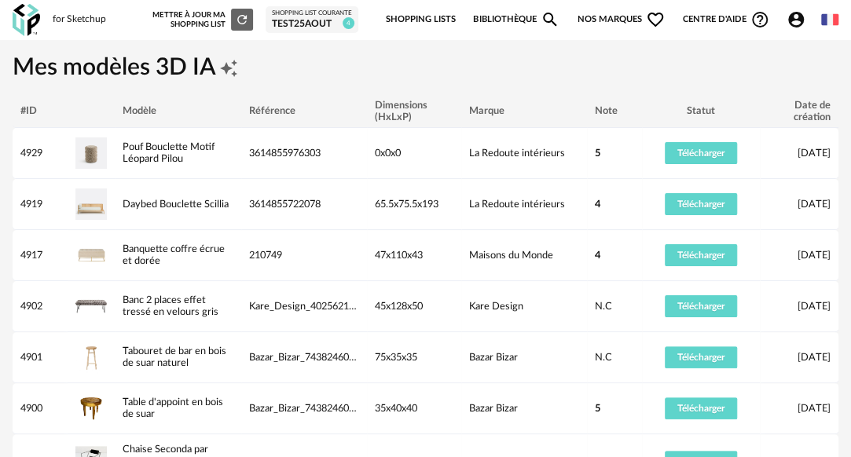
click at [510, 17] on link "Bibliothèque Magnify icon" at bounding box center [516, 19] width 86 height 33
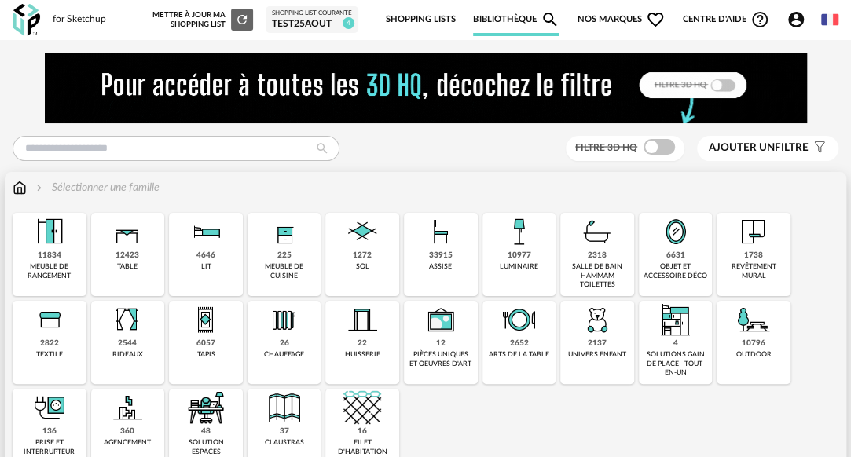
click at [418, 245] on div "33915 assise" at bounding box center [441, 254] width 74 height 83
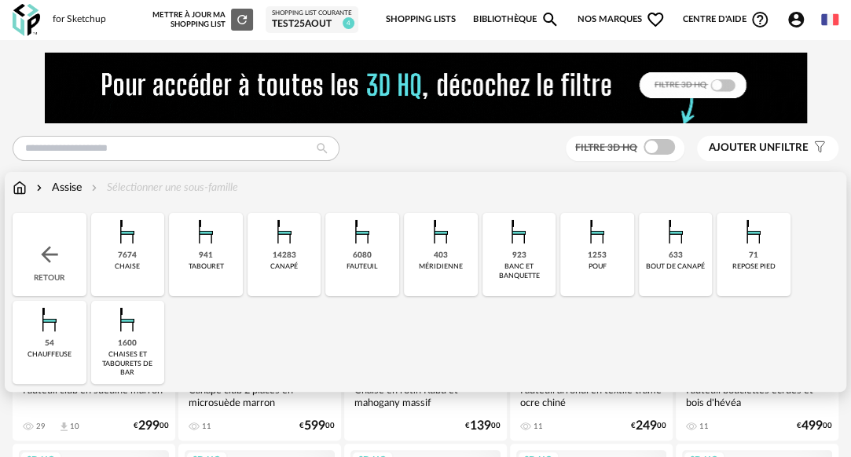
click at [127, 333] on img at bounding box center [127, 320] width 38 height 38
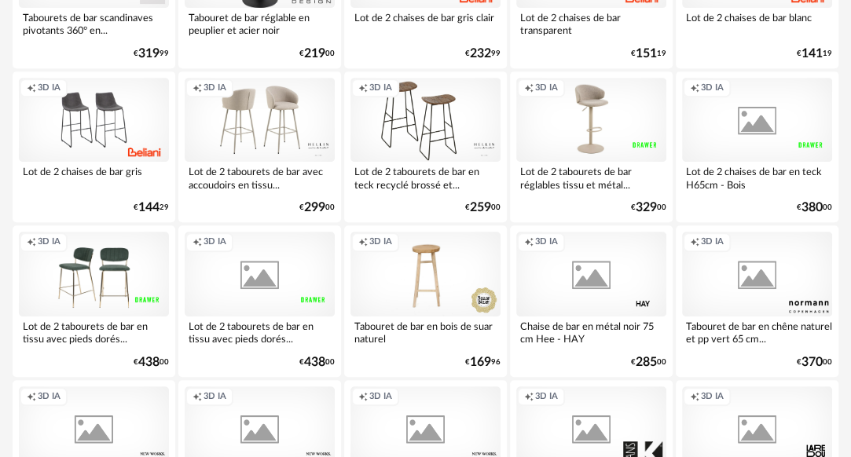
scroll to position [3016, 0]
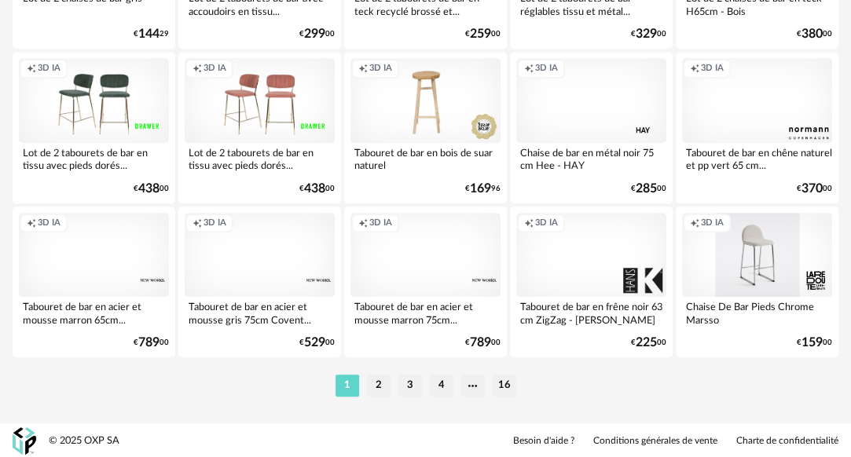
click at [437, 251] on div "Creation icon 3D IA" at bounding box center [426, 255] width 150 height 84
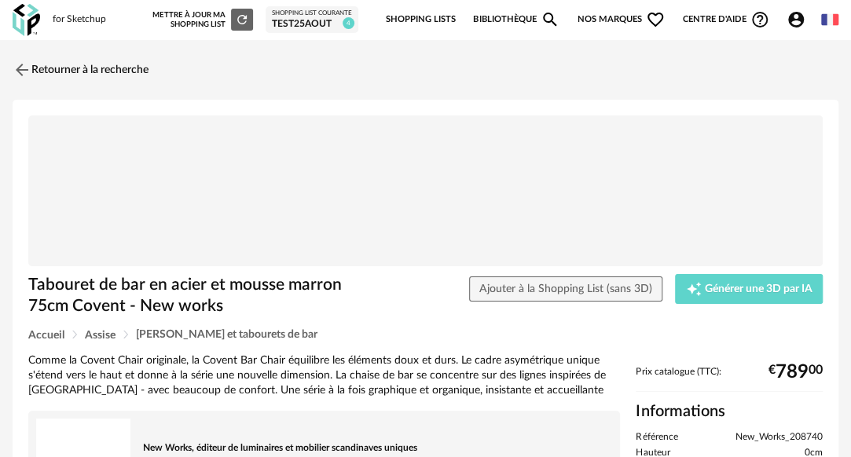
click at [733, 305] on div "Tabouret de bar en acier et mousse marron 75cm Covent - New works Ajouter à la …" at bounding box center [425, 302] width 810 height 56
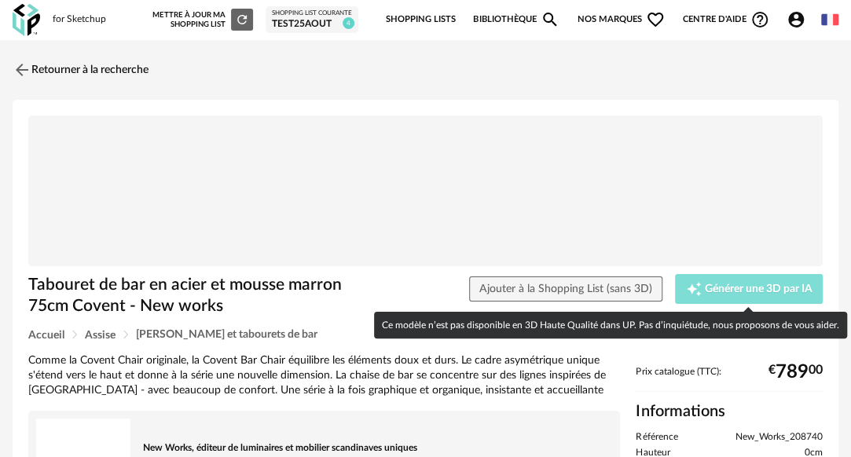
click at [714, 295] on div "Creation icon Générer une 3D par IA" at bounding box center [749, 289] width 127 height 16
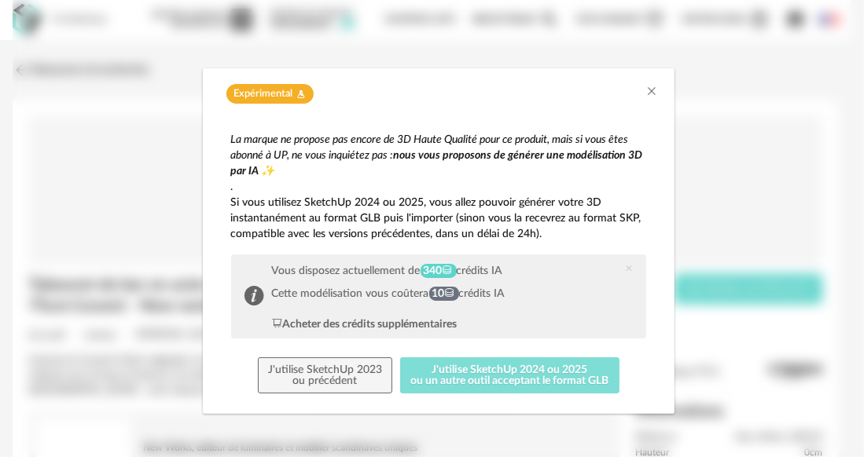
click at [564, 384] on button "J'utilise SketchUp 2024 ou 2025 ou un autre outil acceptant le format GLB" at bounding box center [509, 376] width 219 height 36
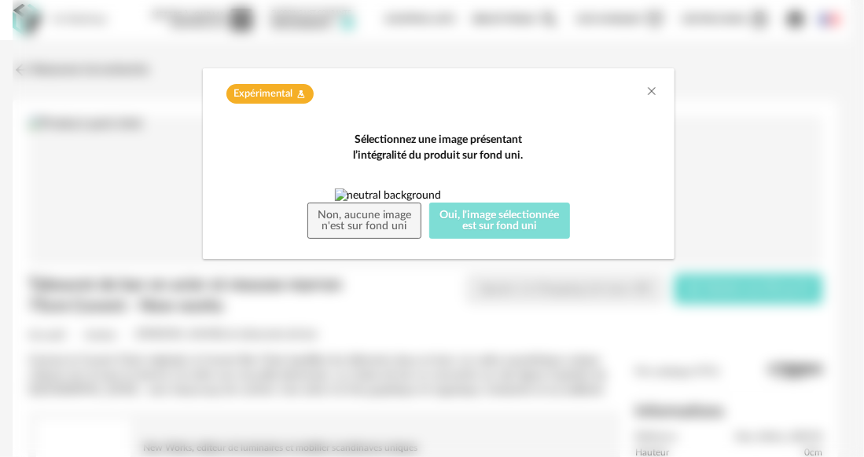
click at [520, 239] on button "Oui, l'image sélectionnée est sur fond uni" at bounding box center [499, 221] width 141 height 36
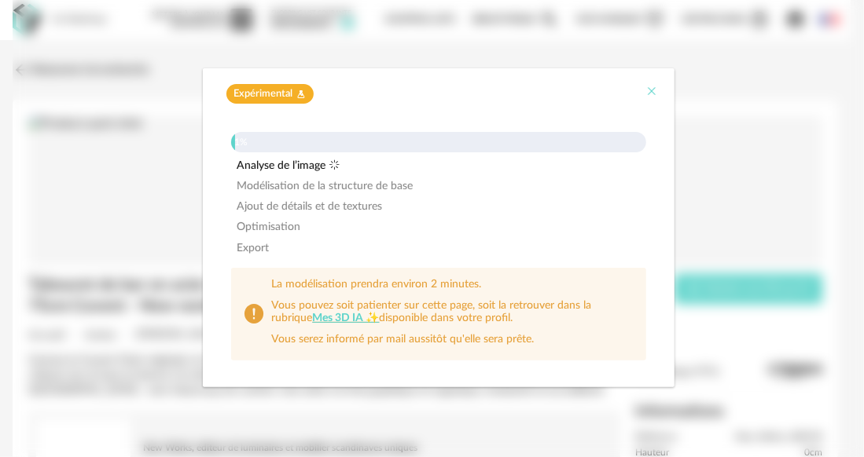
click at [656, 91] on icon "Close" at bounding box center [652, 91] width 13 height 13
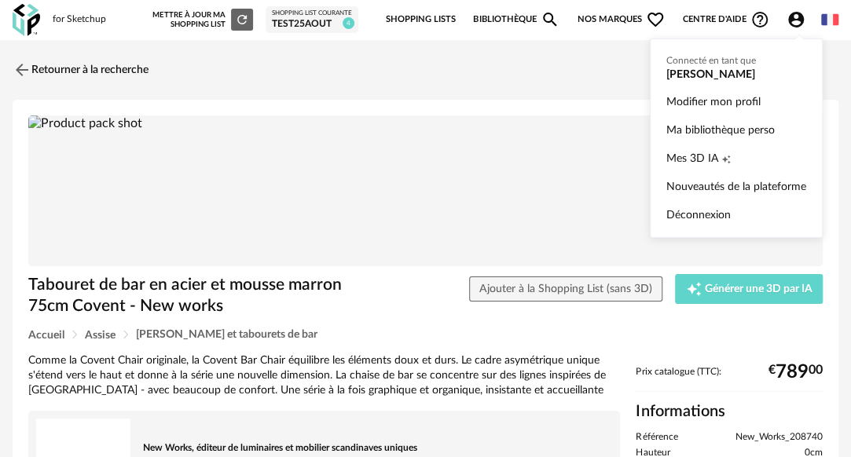
click at [806, 19] on span "Account Circle icon Compte" at bounding box center [800, 19] width 26 height 19
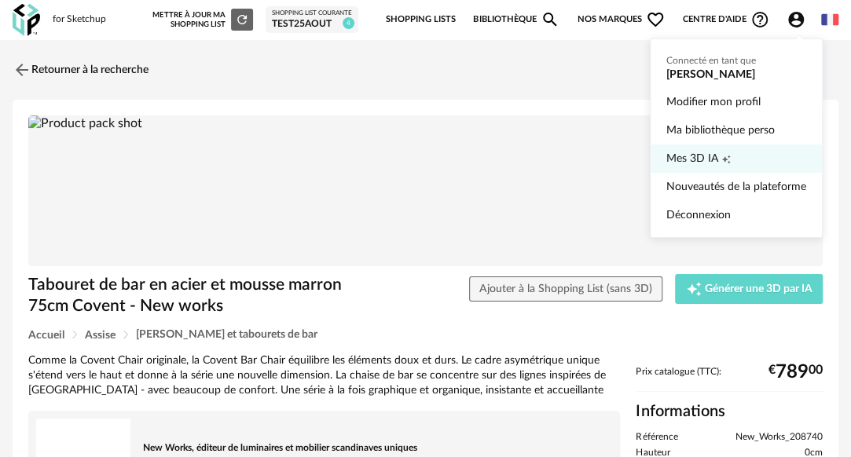
click at [700, 160] on span "Mes 3D IA" at bounding box center [692, 159] width 52 height 28
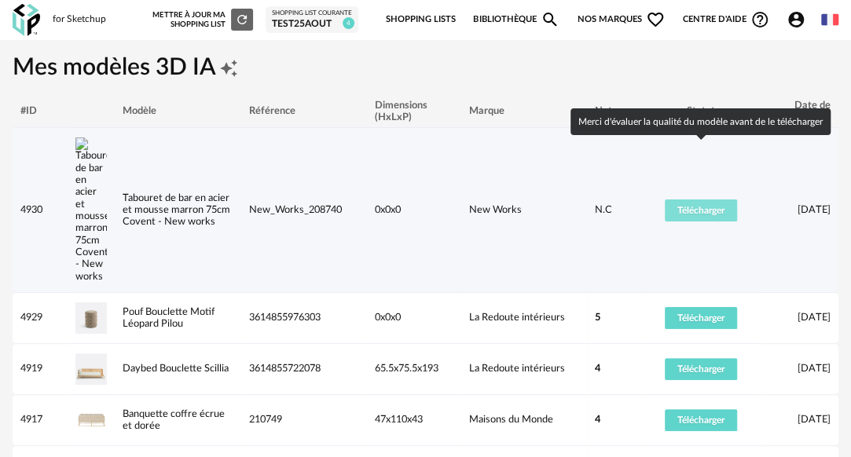
click at [689, 200] on button "Télécharger" at bounding box center [701, 211] width 72 height 22
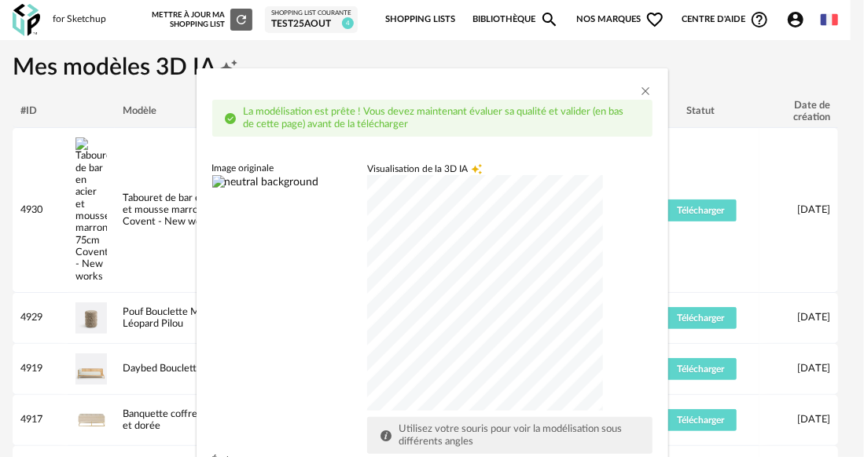
click at [545, 292] on div "dialog" at bounding box center [485, 293] width 236 height 236
click at [336, 393] on div "Image originale Visualisation de la 3D IA Creation icon Utilisez votre souris p…" at bounding box center [432, 308] width 440 height 292
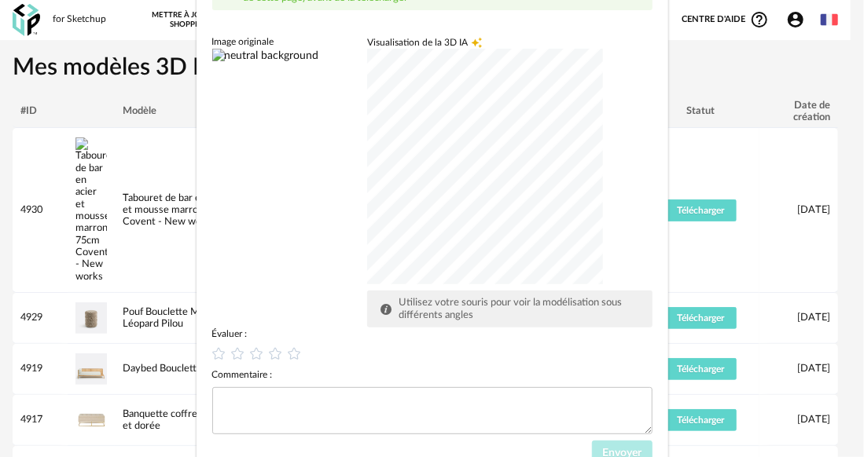
scroll to position [129, 0]
click at [291, 347] on icon "dialog" at bounding box center [294, 351] width 17 height 17
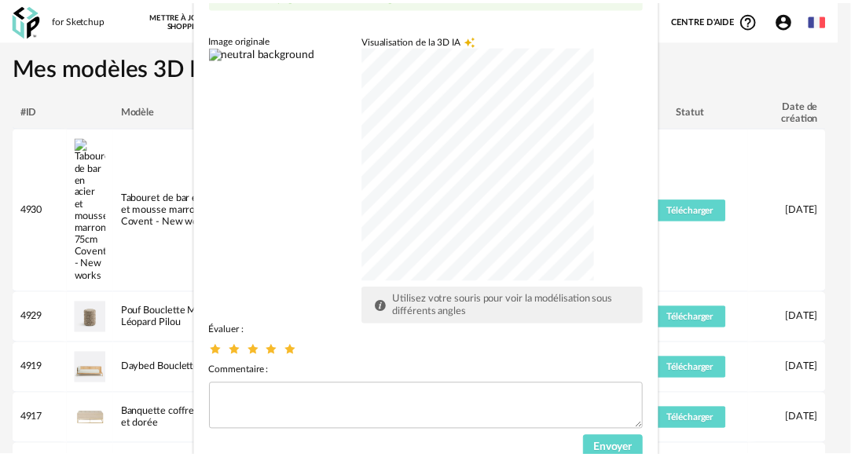
scroll to position [181, 0]
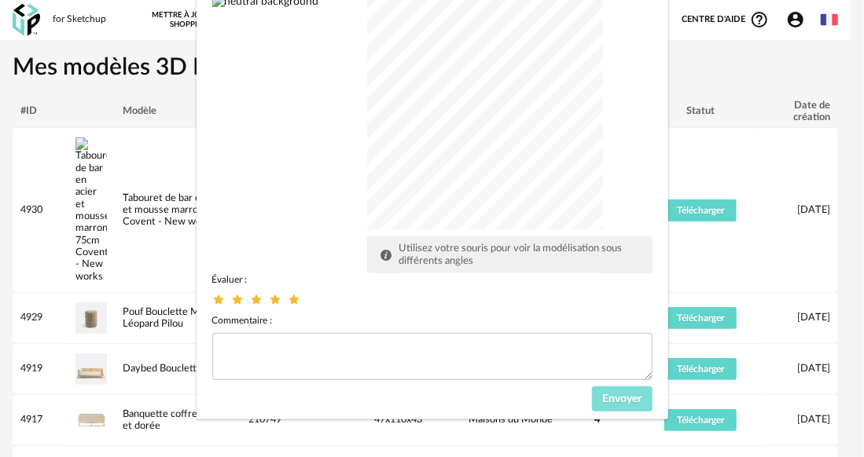
click at [615, 399] on span "Envoyer" at bounding box center [621, 399] width 39 height 11
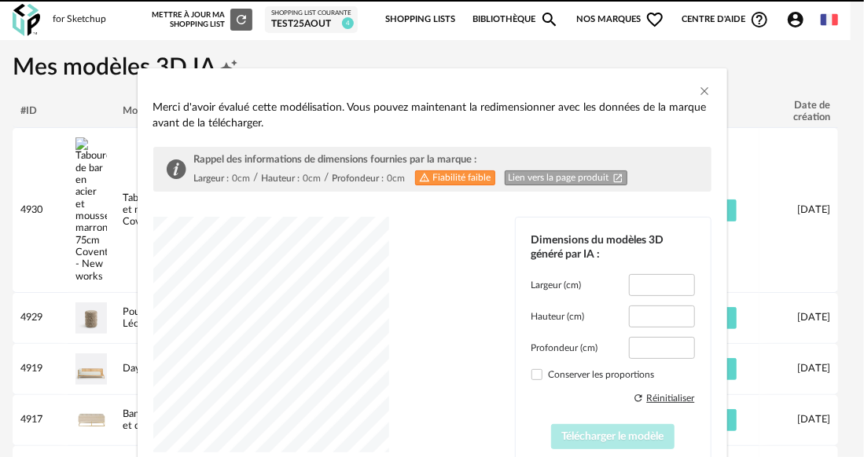
type input "*****"
type input "****"
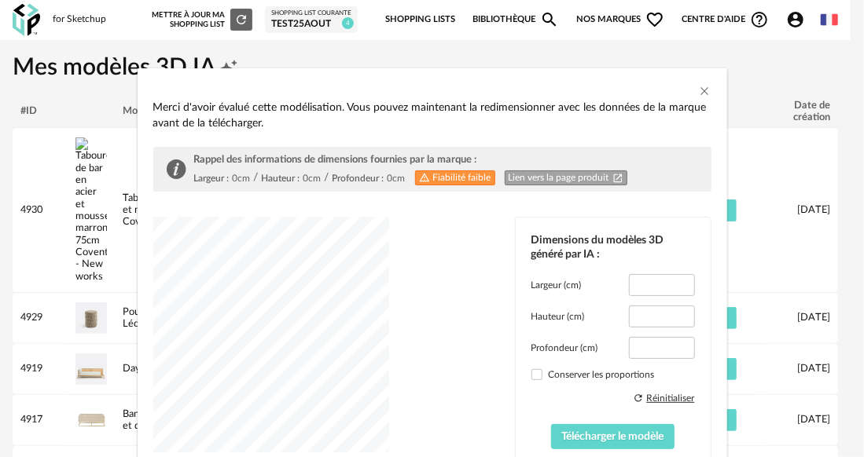
click at [540, 182] on link "Lien vers la page produit Open In New icon" at bounding box center [566, 178] width 123 height 15
drag, startPoint x: 659, startPoint y: 314, endPoint x: 615, endPoint y: 318, distance: 43.4
click at [615, 318] on div "Hauteur (cm) *****" at bounding box center [612, 317] width 163 height 22
type input "**"
drag, startPoint x: 659, startPoint y: 288, endPoint x: 625, endPoint y: 286, distance: 33.8
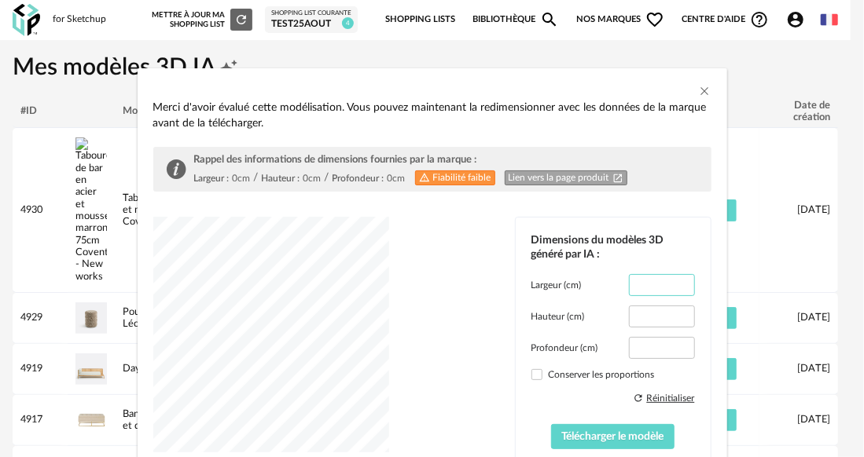
click at [629, 286] on input "*****" at bounding box center [661, 285] width 65 height 22
type input "**"
drag, startPoint x: 653, startPoint y: 346, endPoint x: 616, endPoint y: 349, distance: 37.1
click at [616, 349] on div "Profondeur (cm) ****" at bounding box center [612, 348] width 163 height 22
type input "**"
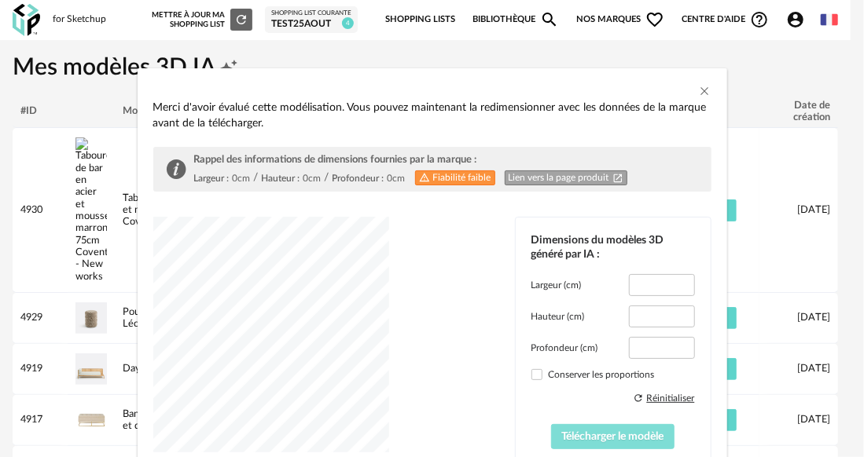
click at [574, 425] on button "Télécharger le modèle" at bounding box center [612, 436] width 123 height 25
